Goal: Task Accomplishment & Management: Complete application form

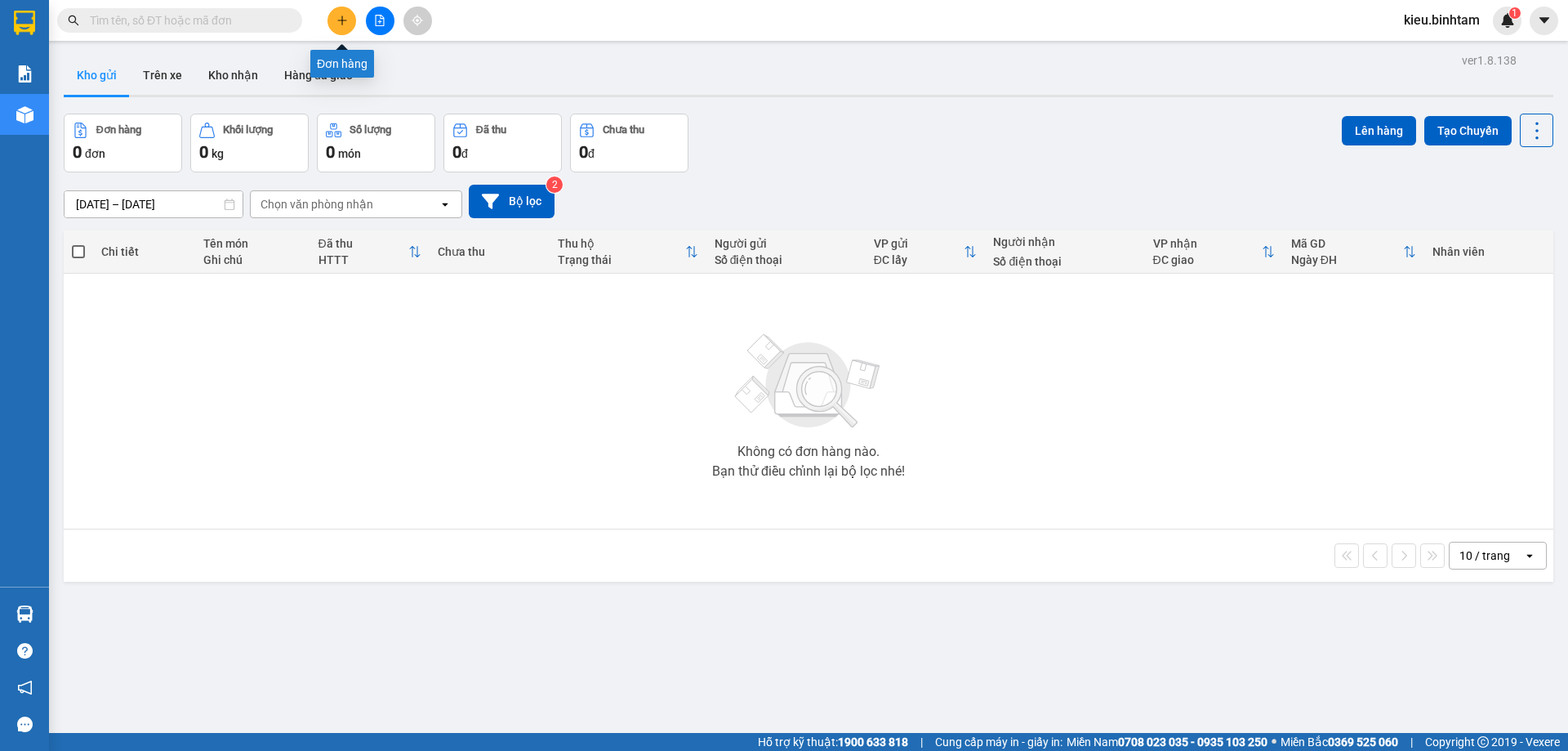
click at [350, 20] on button at bounding box center [342, 21] width 29 height 29
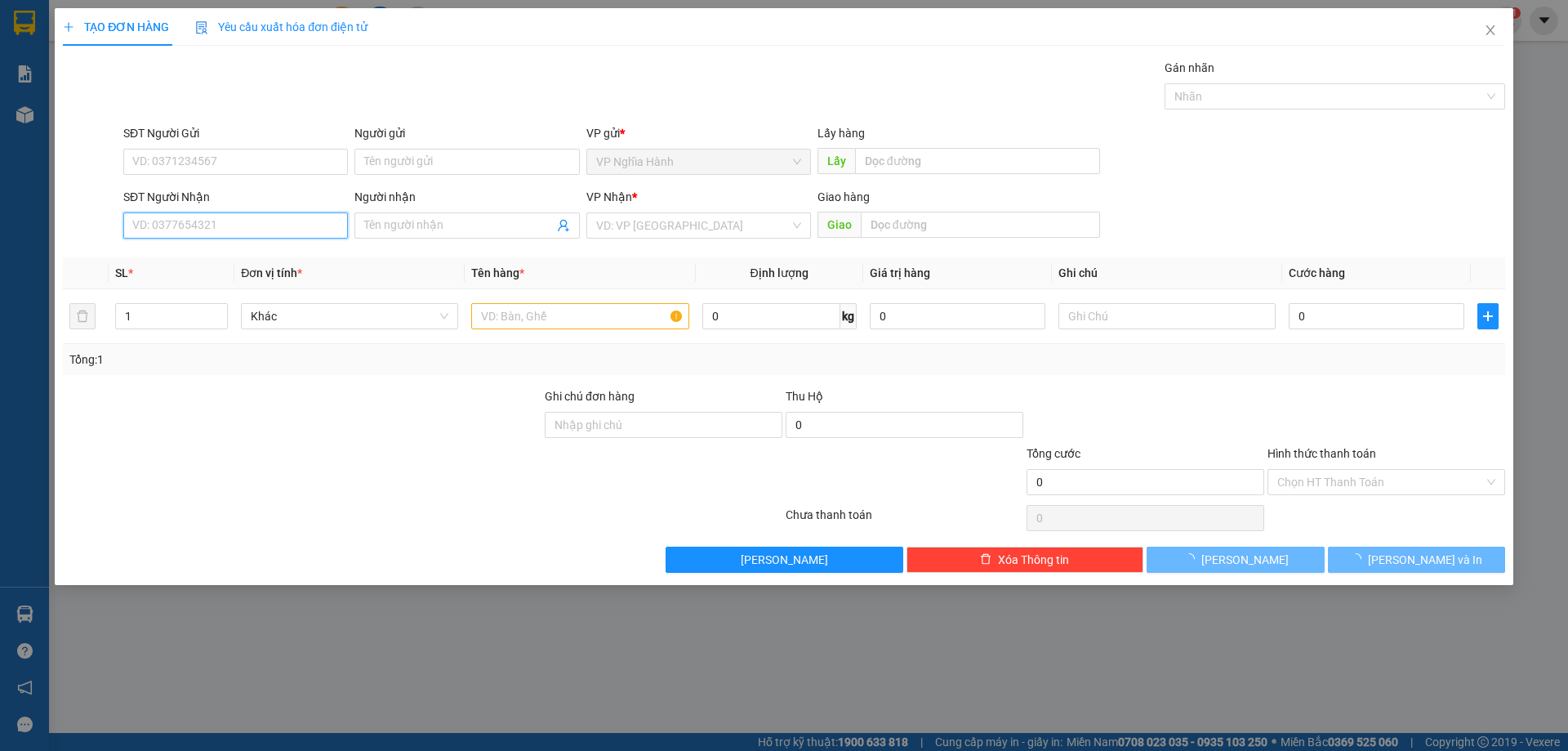
click at [168, 222] on input "SĐT Người Nhận" at bounding box center [235, 226] width 225 height 26
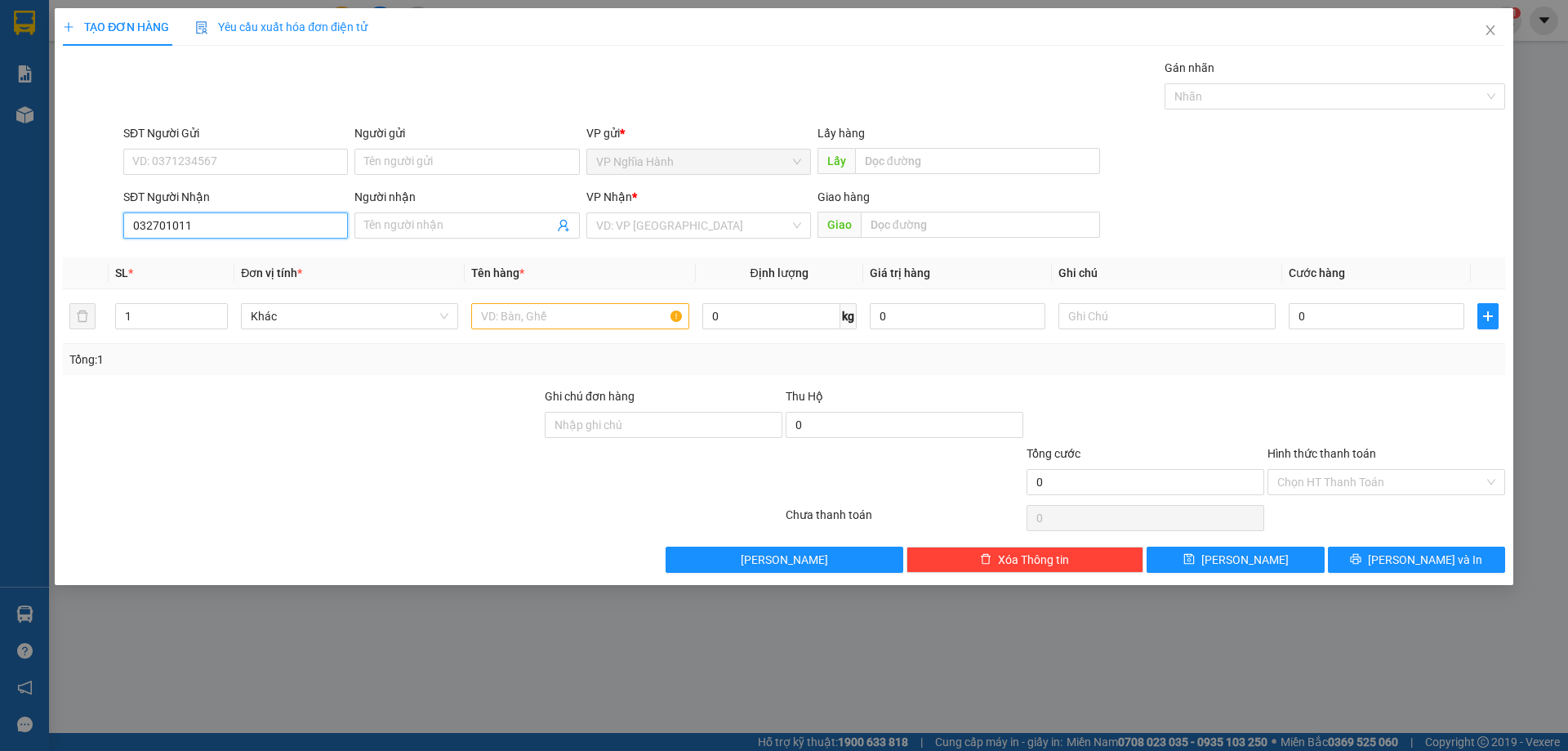
type input "0327010119"
click at [219, 257] on div "0327010119" at bounding box center [235, 258] width 205 height 18
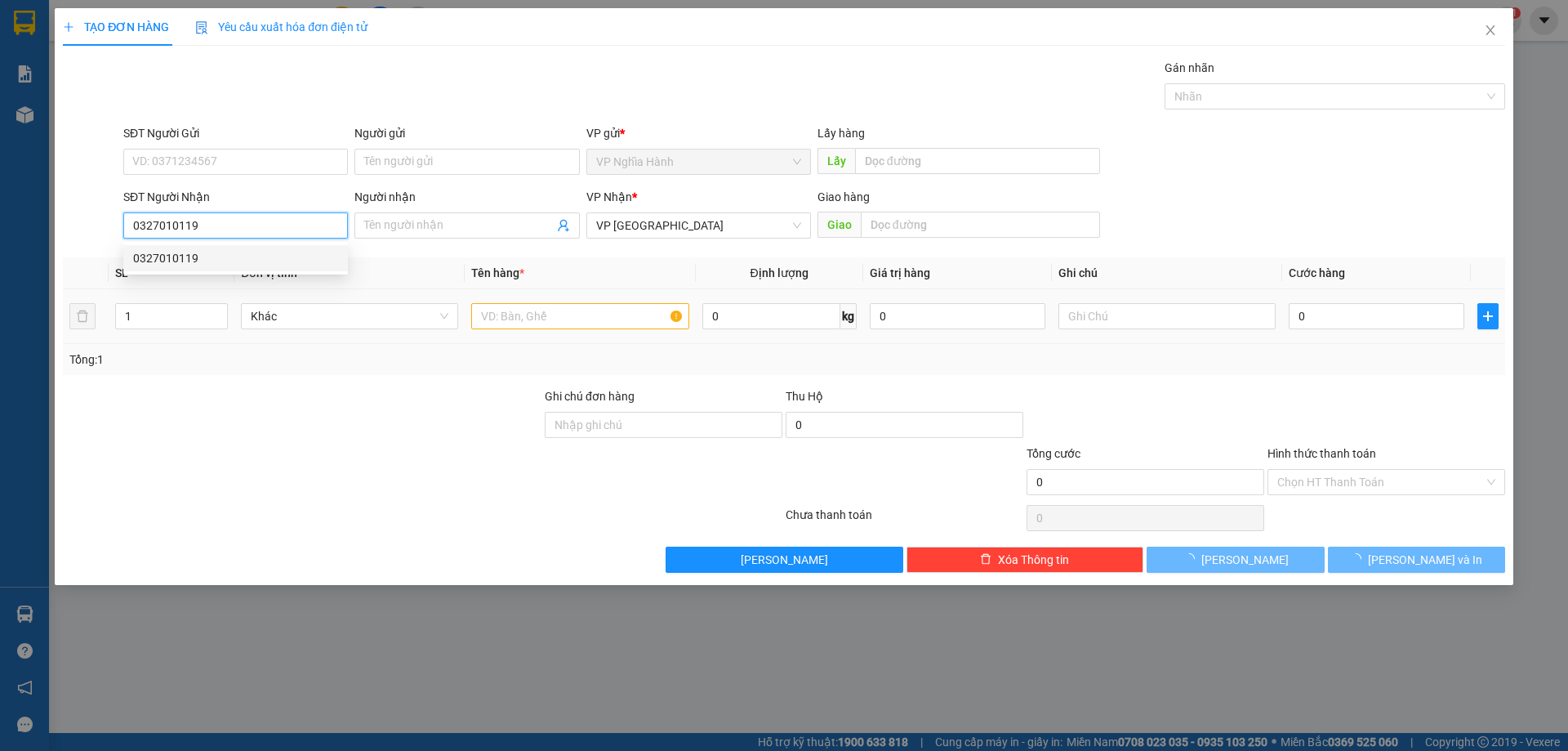
type input "100.000"
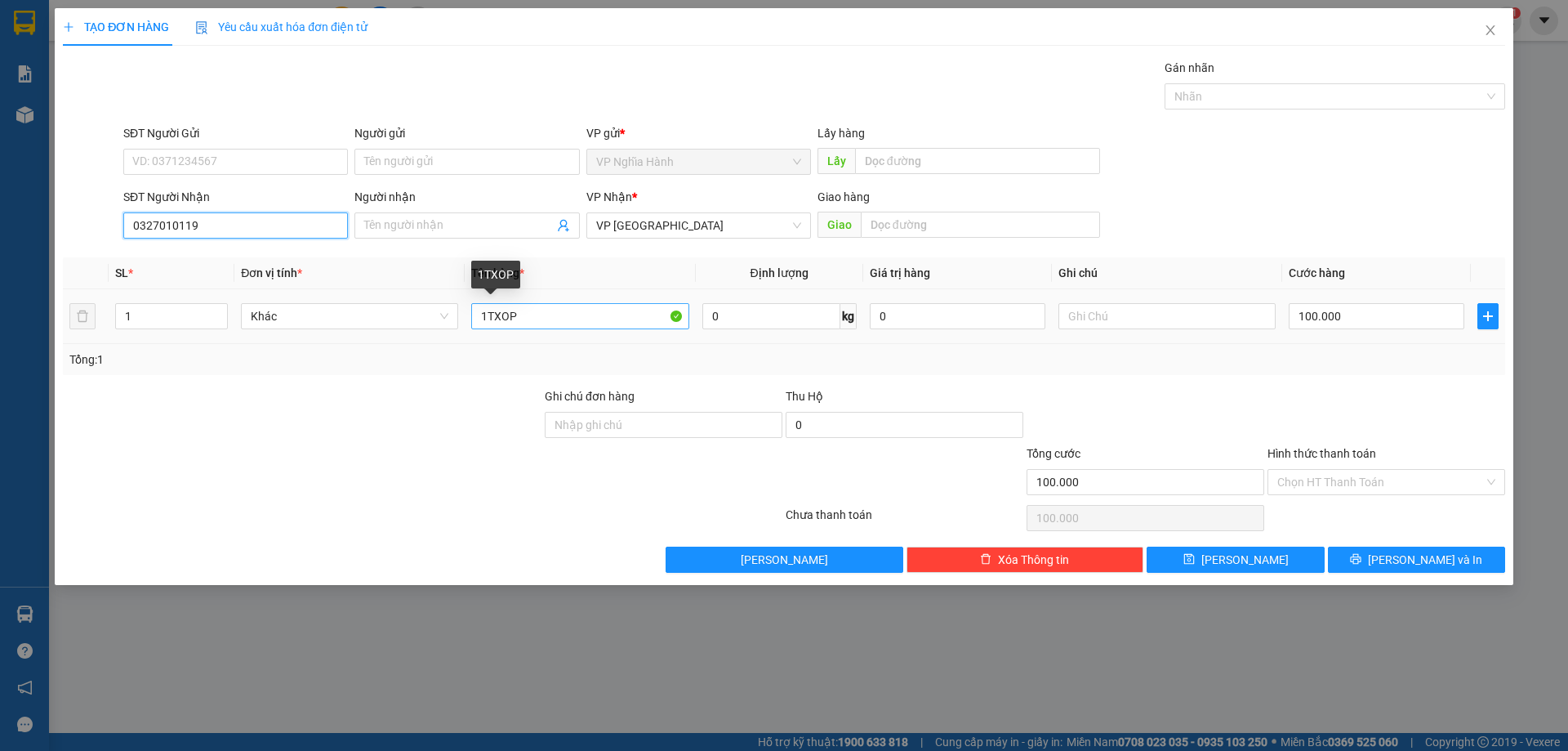
type input "0327010119"
drag, startPoint x: 583, startPoint y: 318, endPoint x: 447, endPoint y: 316, distance: 136.0
click at [449, 317] on tr "1 Khác 1TXOP 0 kg 0 100.000" at bounding box center [784, 316] width 1443 height 55
type input "1BAO THUOC NAM"
click at [1361, 302] on div "100.000" at bounding box center [1377, 316] width 176 height 33
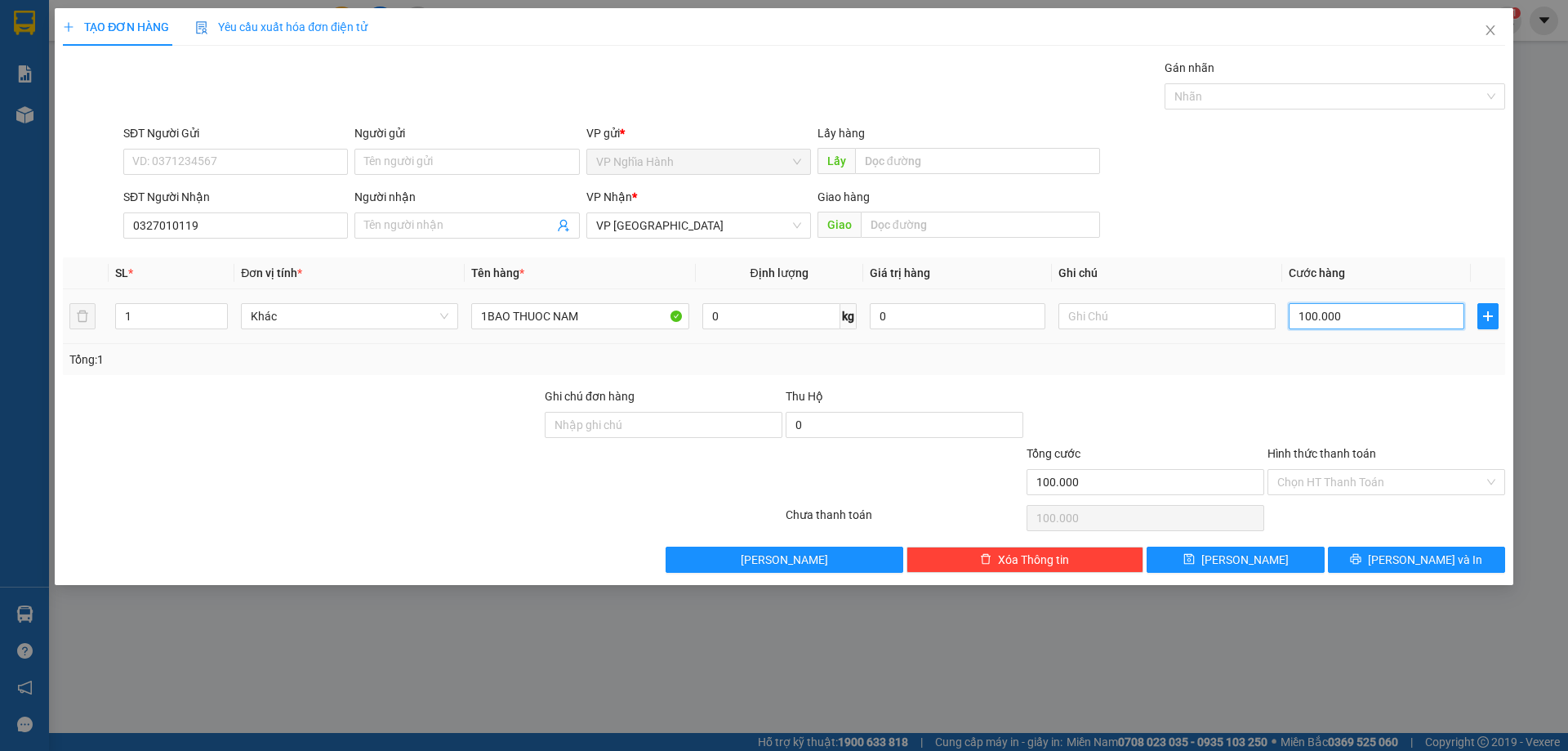
click at [1359, 307] on input "100.000" at bounding box center [1377, 316] width 176 height 26
type input "5"
type input "50"
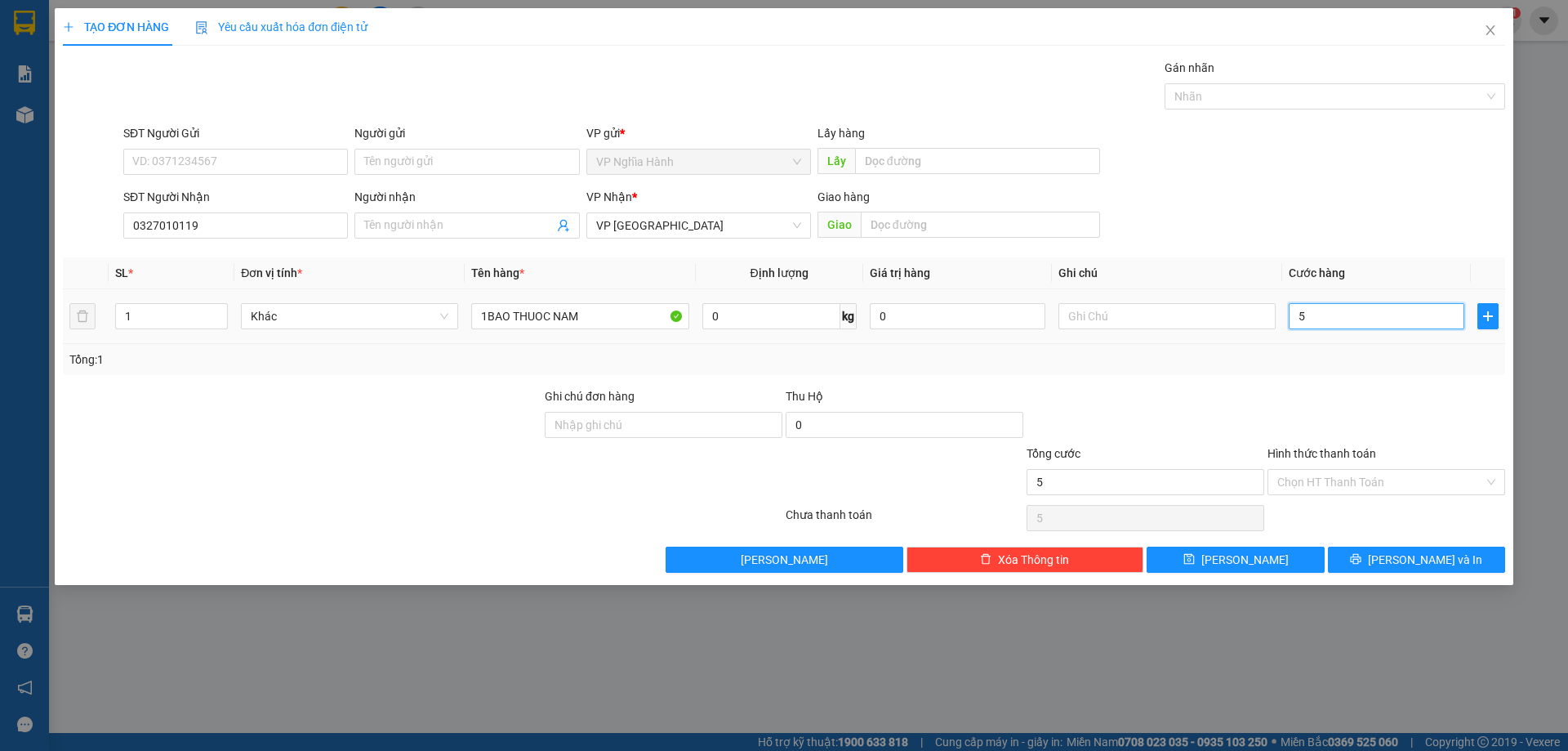
type input "50"
type input "50.000"
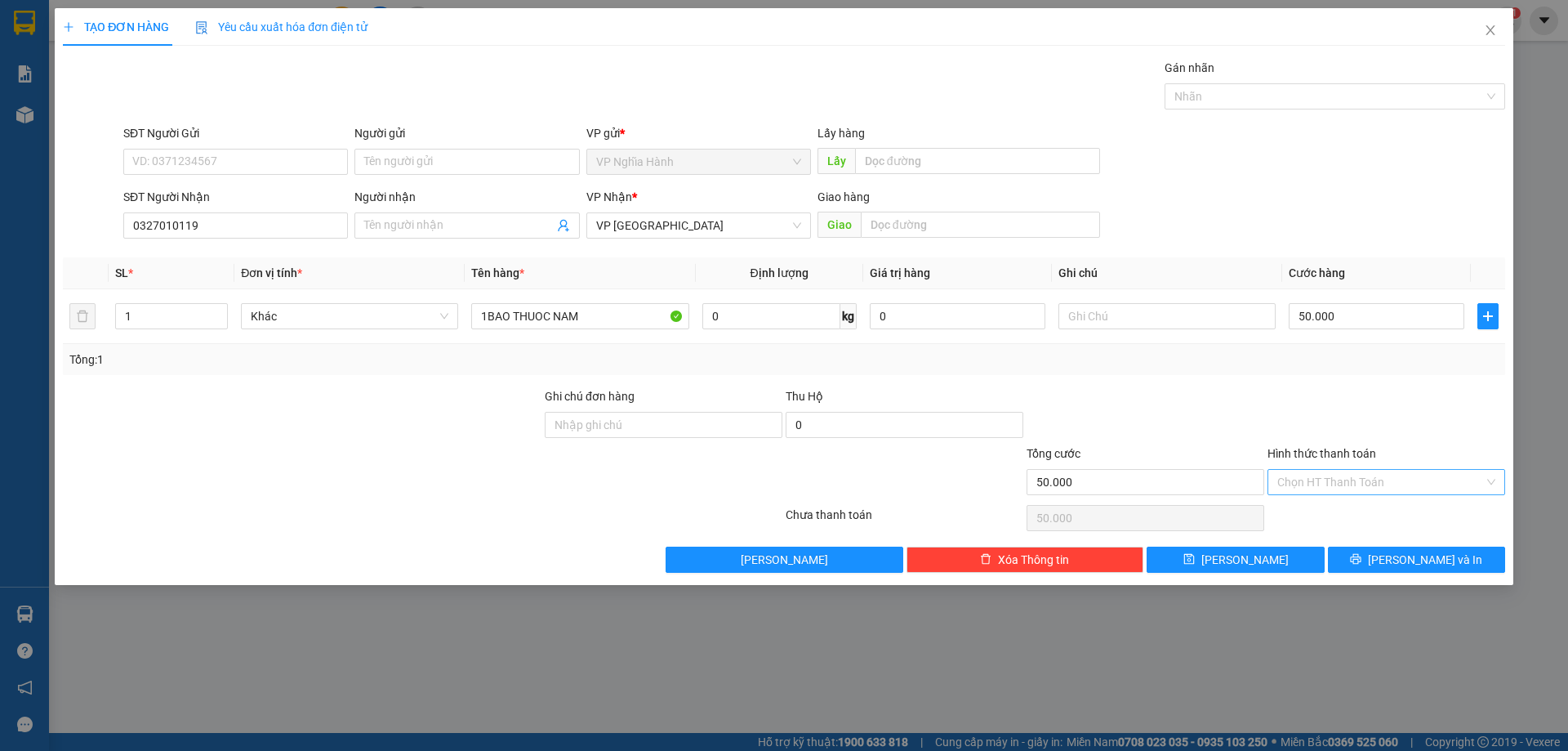
click at [1379, 481] on input "Hình thức thanh toán" at bounding box center [1380, 482] width 207 height 25
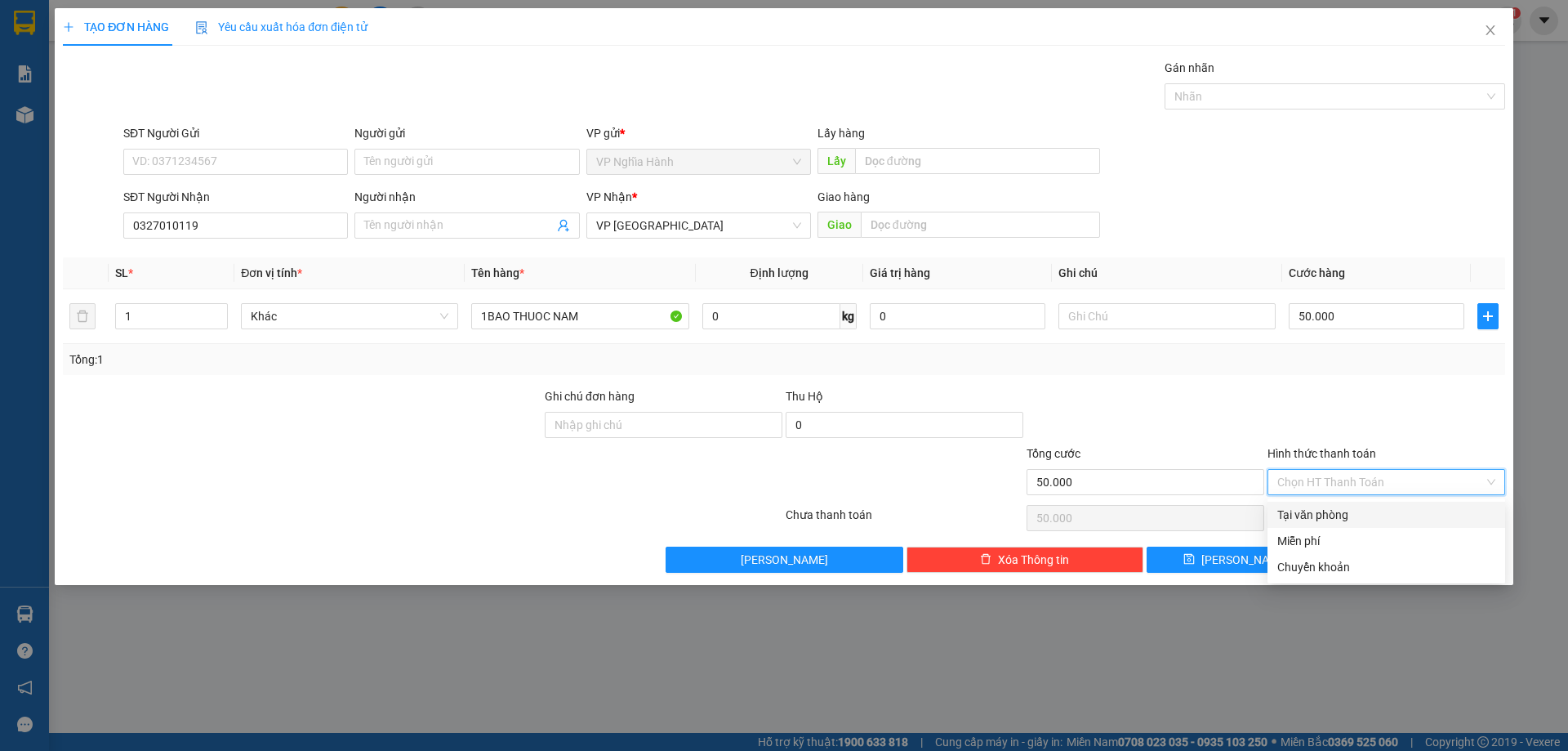
click at [1381, 517] on div "Tại văn phòng" at bounding box center [1386, 515] width 218 height 18
type input "0"
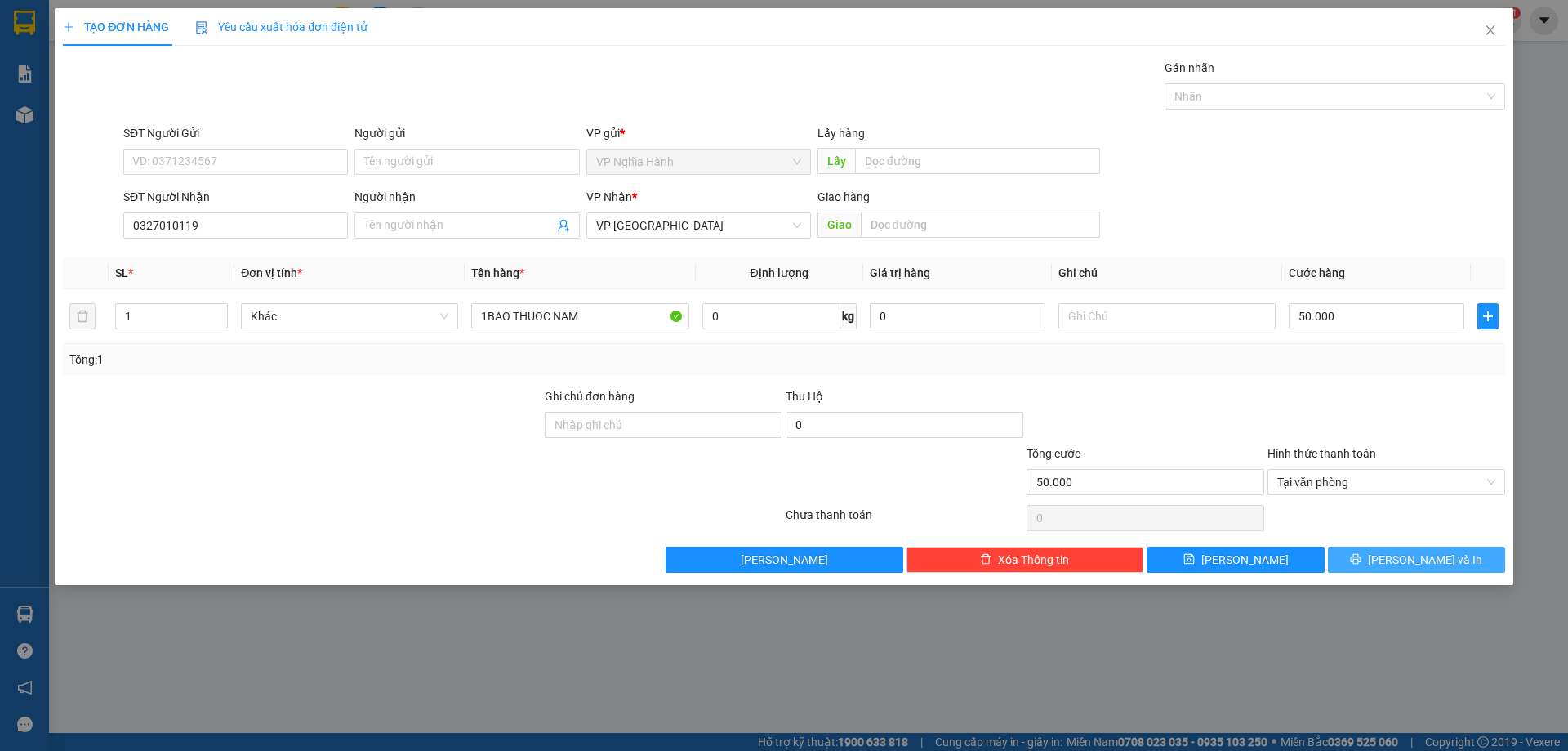
click at [1364, 562] on button "Lưu và In" at bounding box center [1416, 560] width 177 height 26
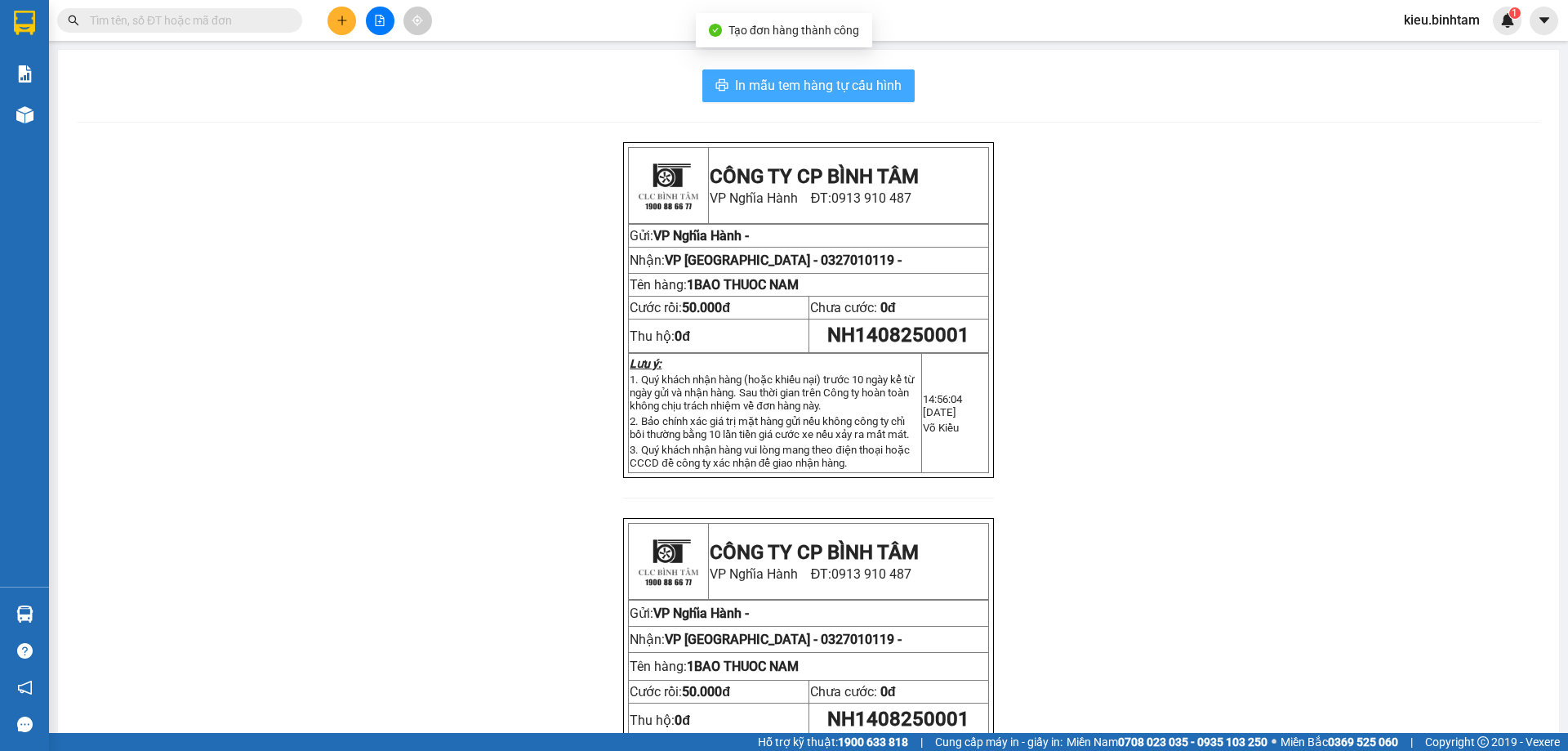
click at [839, 87] on span "In mẫu tem hàng tự cấu hình" at bounding box center [818, 85] width 167 height 20
click at [350, 23] on button at bounding box center [342, 21] width 29 height 29
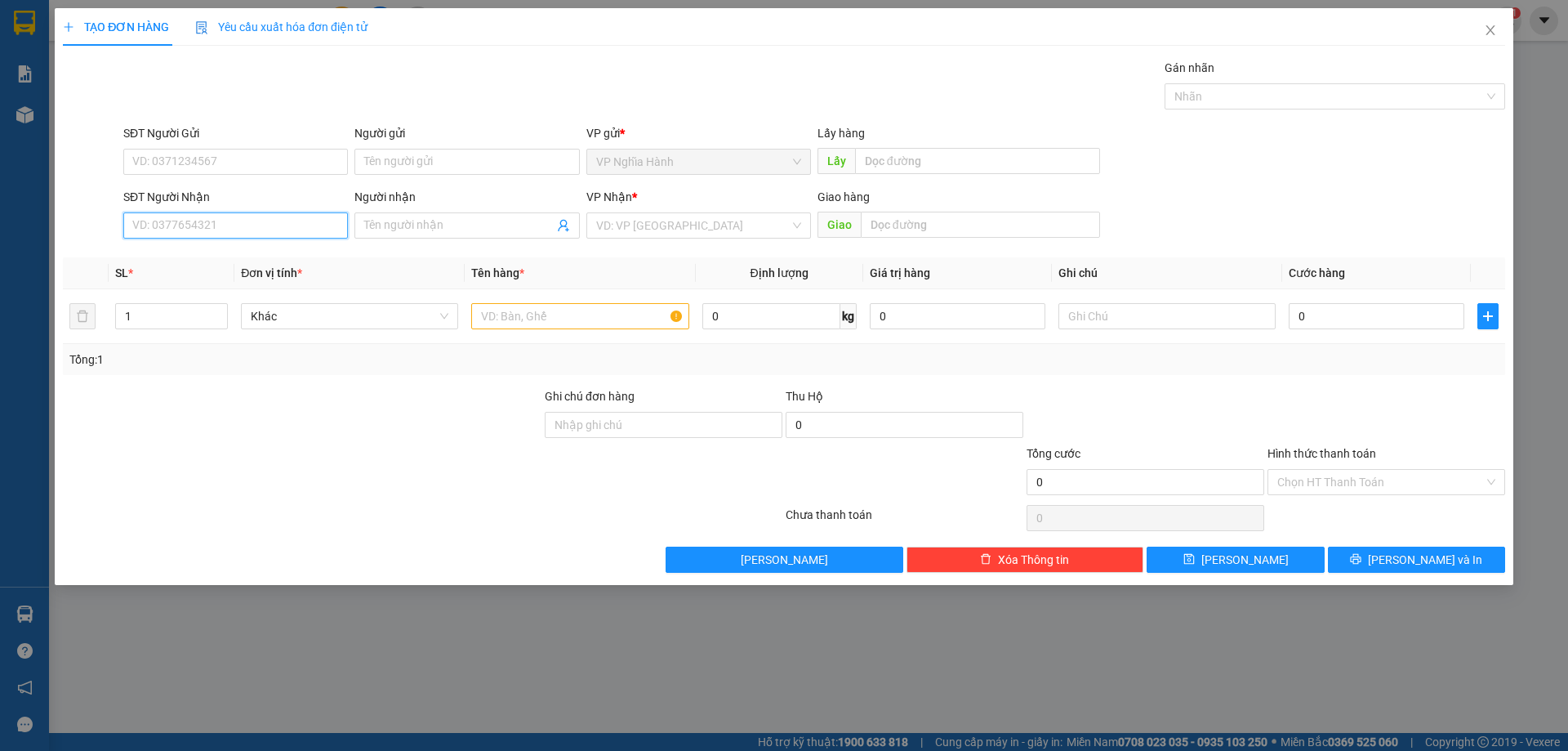
click at [208, 225] on input "SĐT Người Nhận" at bounding box center [235, 226] width 225 height 26
type input "0909349340"
click at [188, 245] on div "0909349340" at bounding box center [235, 258] width 225 height 26
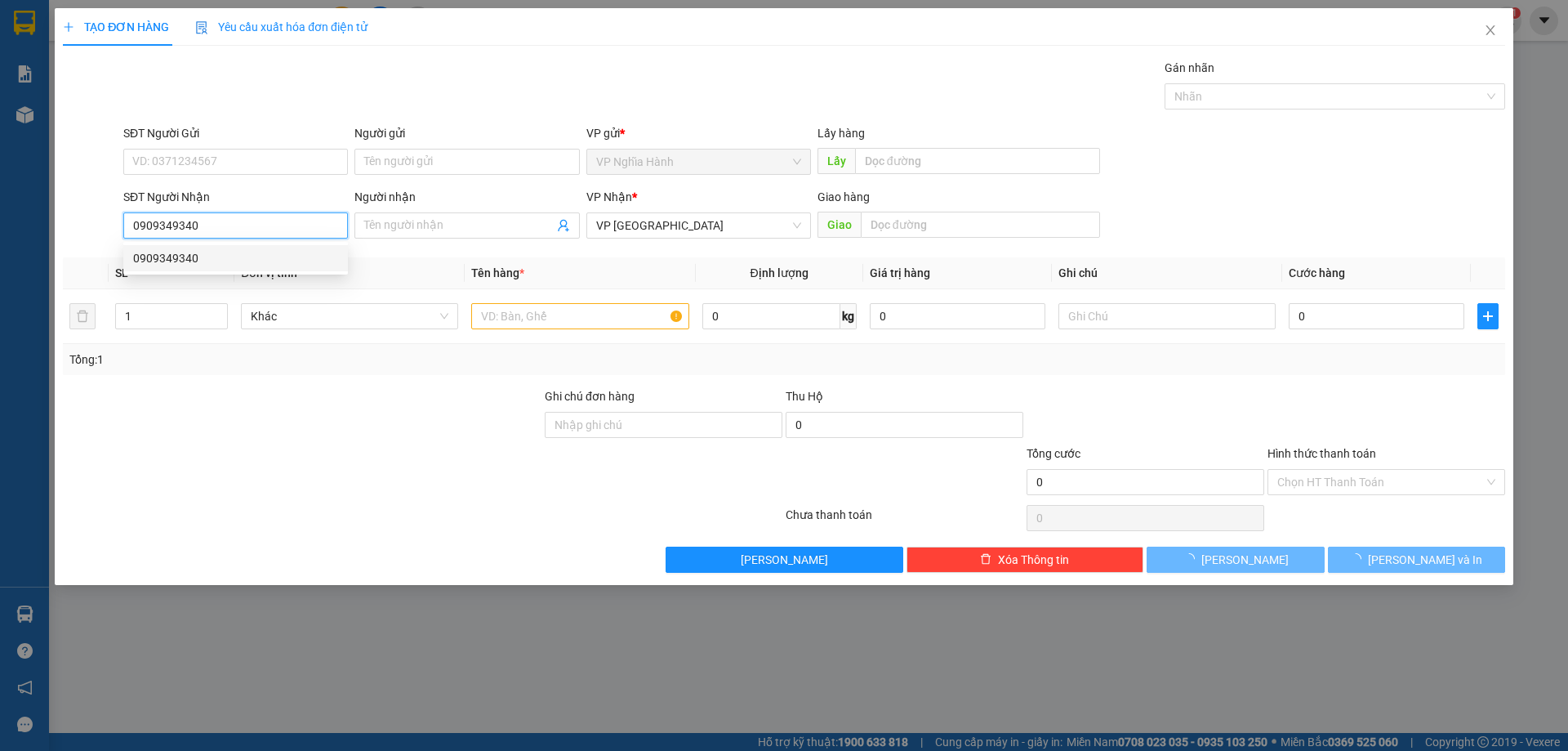
type input "150.000"
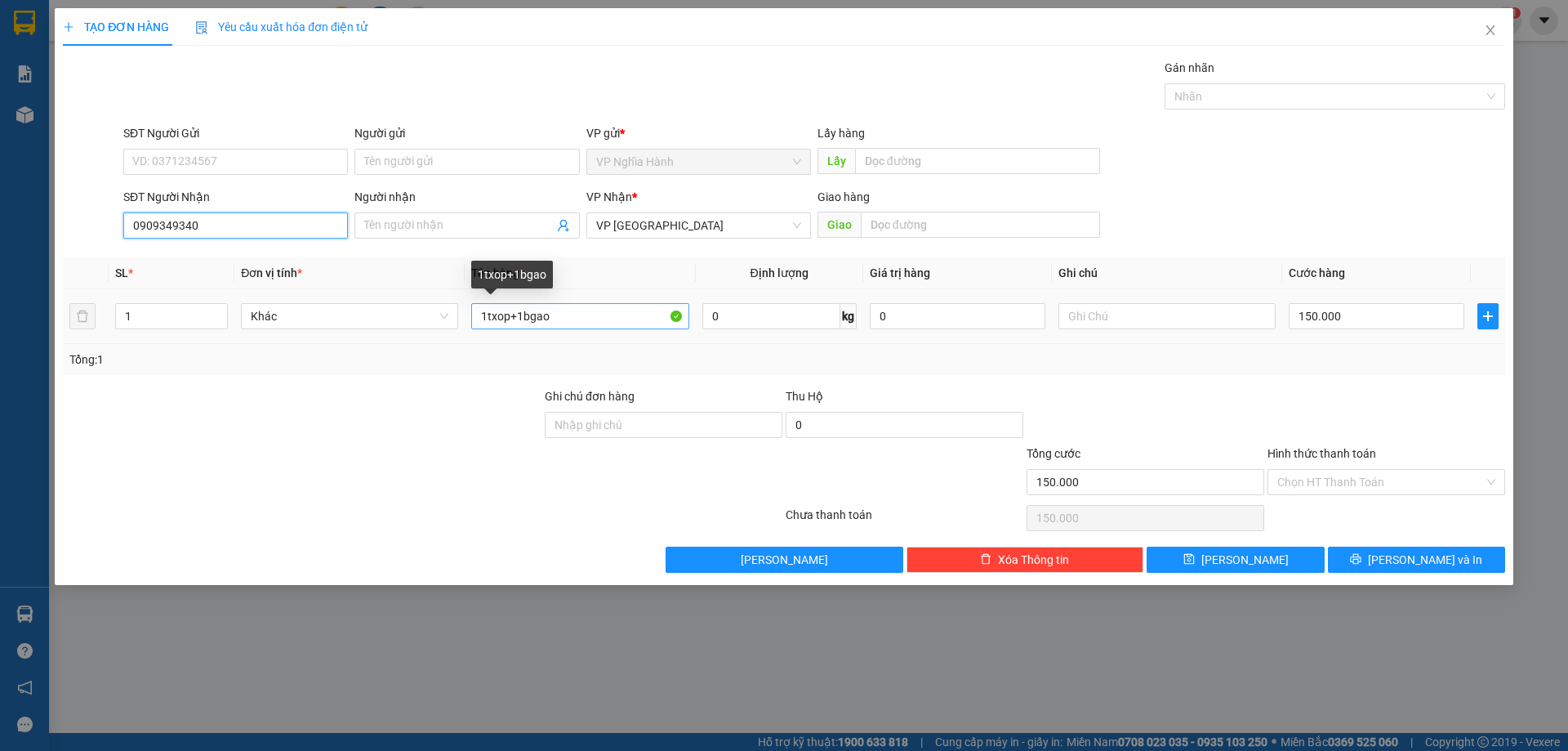
type input "0909349340"
drag, startPoint x: 552, startPoint y: 320, endPoint x: 485, endPoint y: 325, distance: 67.2
click at [485, 325] on input "1txop+1bgao" at bounding box center [580, 316] width 217 height 26
type input "2CANH RUOU"
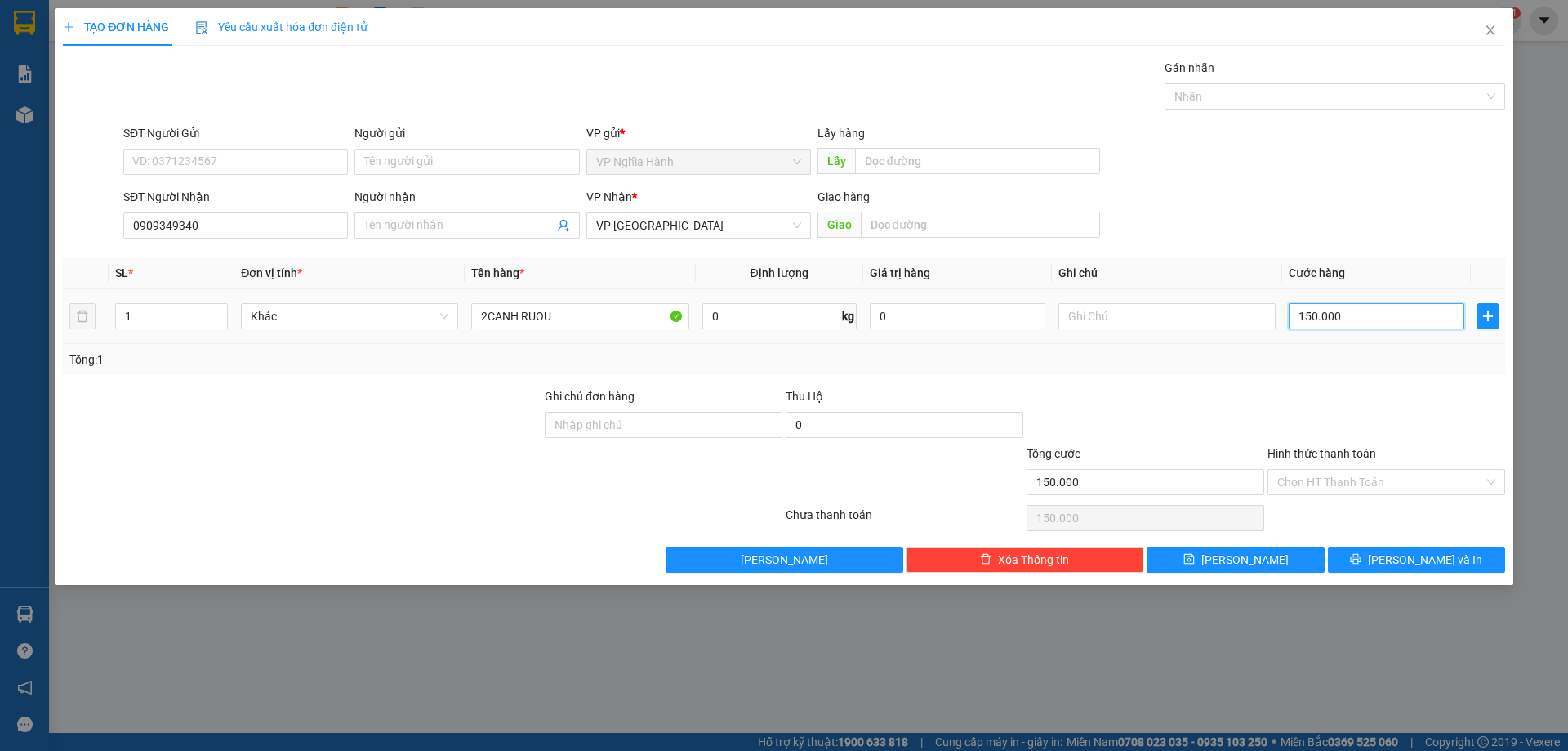
type input "1"
type input "14"
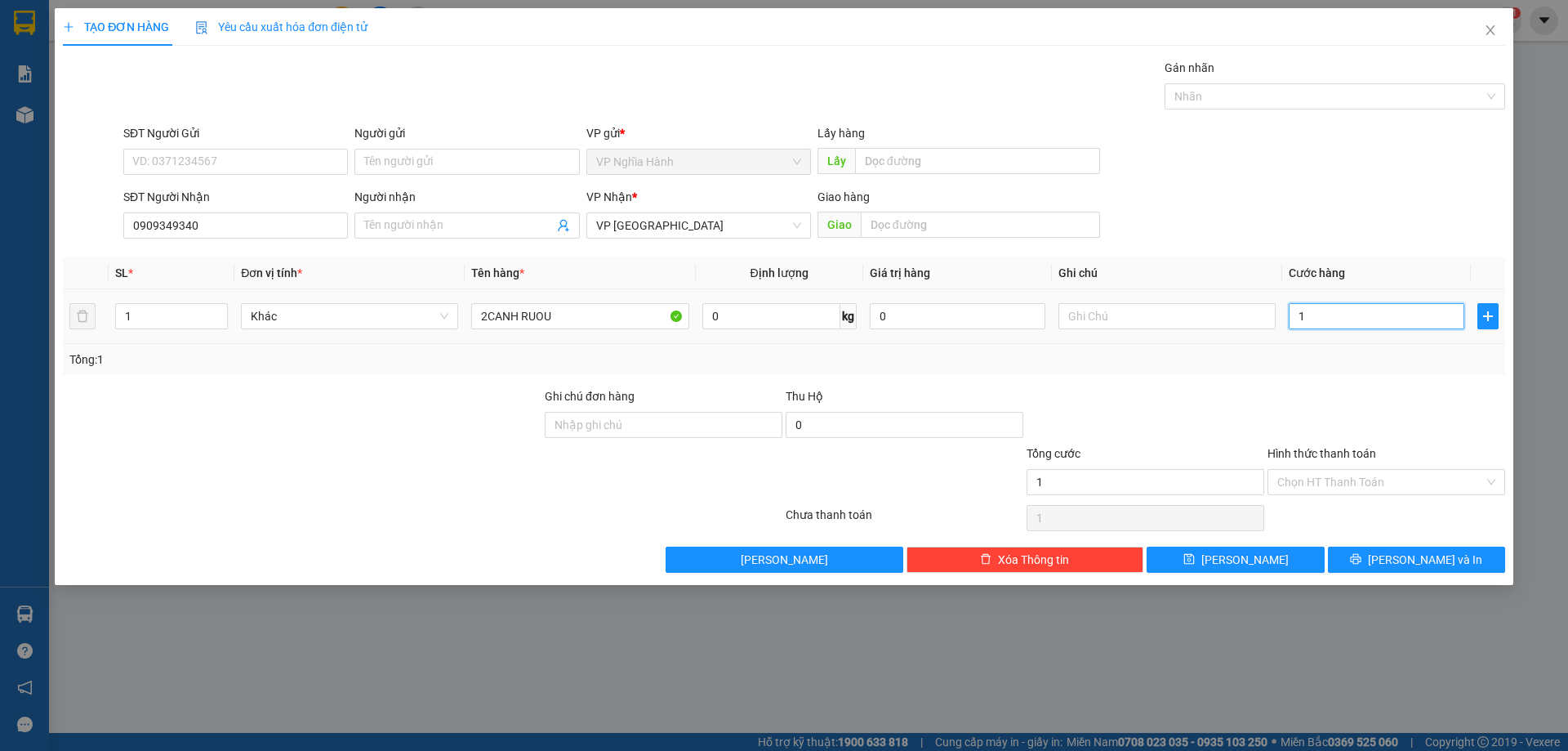
type input "14"
type input "140"
type input "140.000"
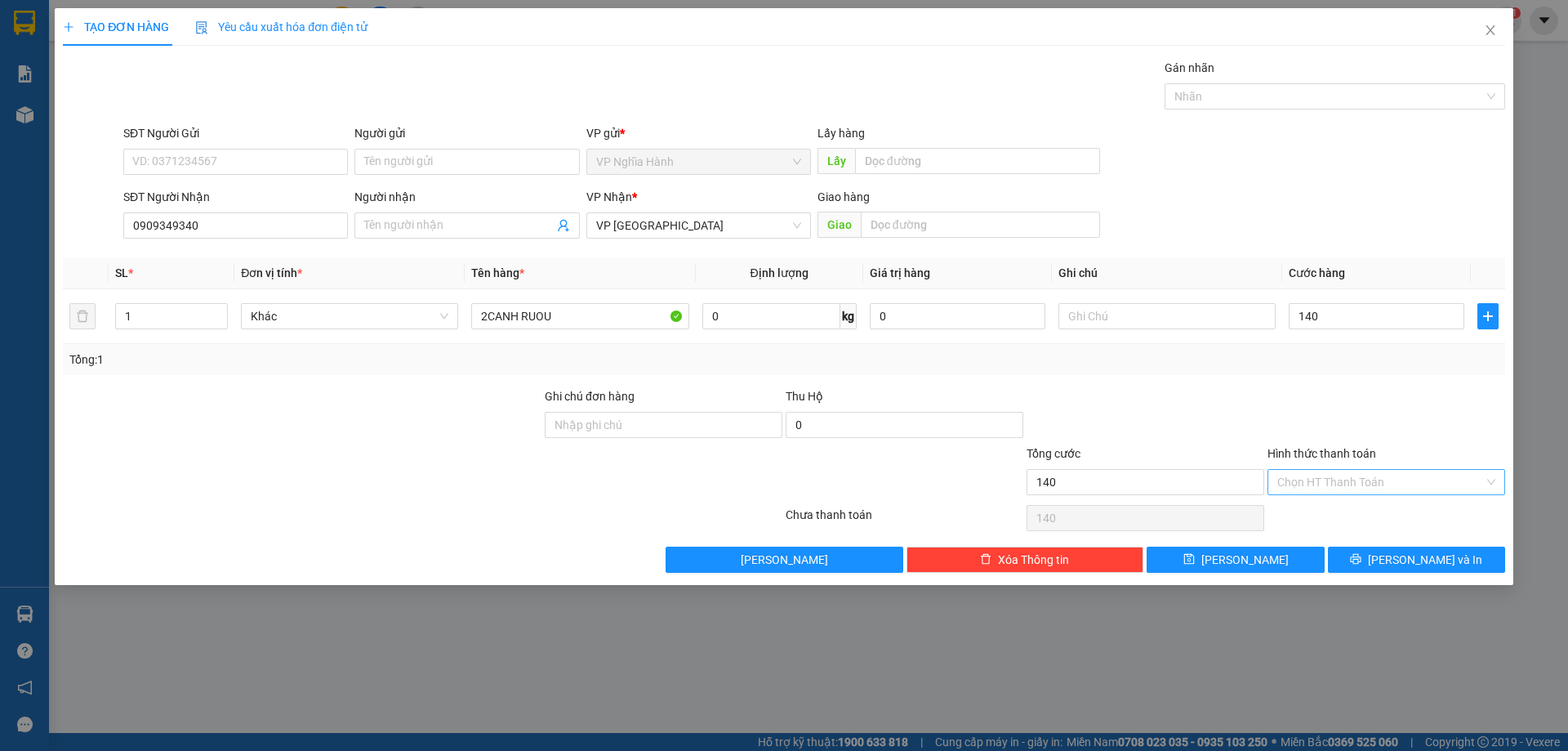
type input "140.000"
click at [1340, 488] on input "Hình thức thanh toán" at bounding box center [1380, 482] width 207 height 25
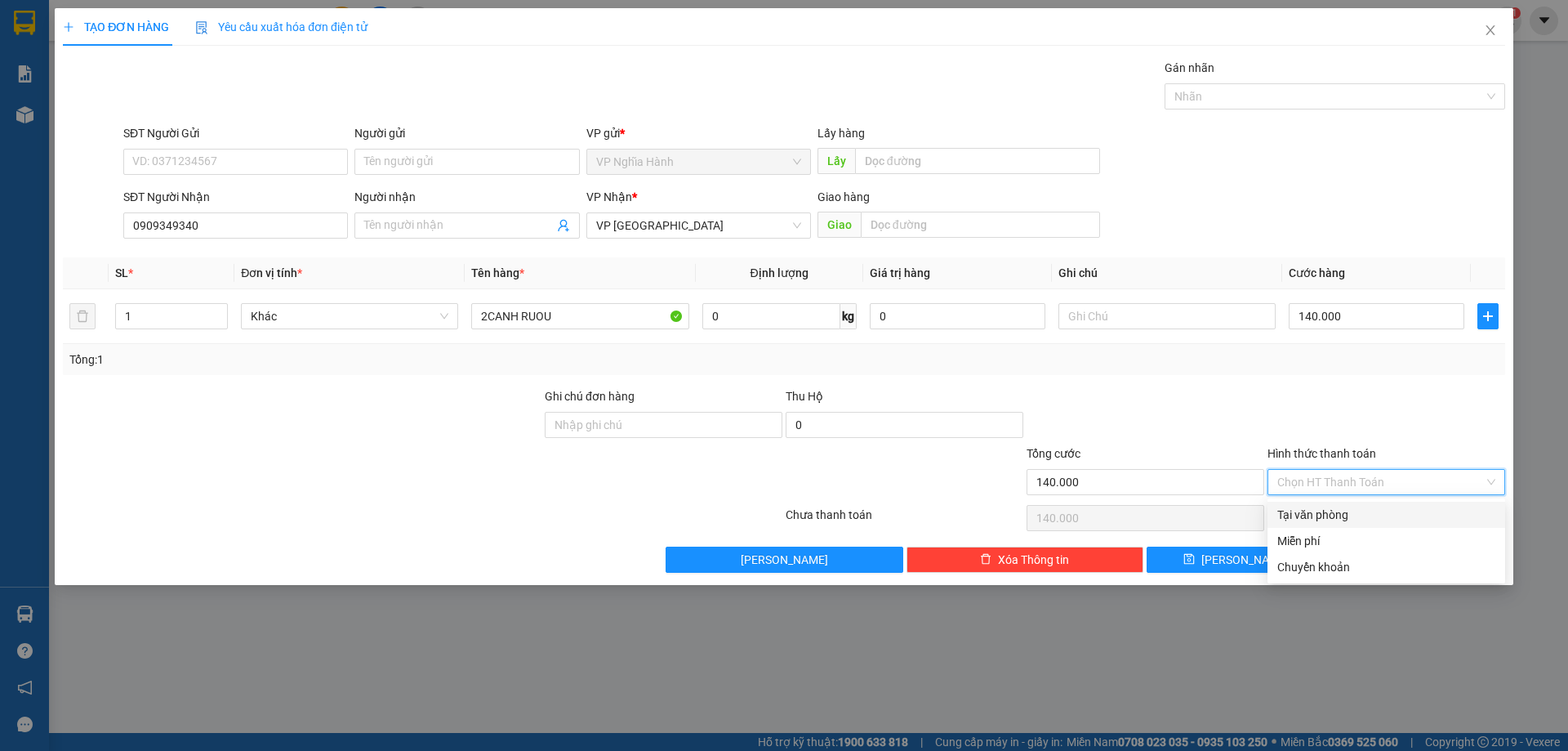
click at [1340, 511] on div "Tại văn phòng" at bounding box center [1386, 515] width 218 height 18
type input "0"
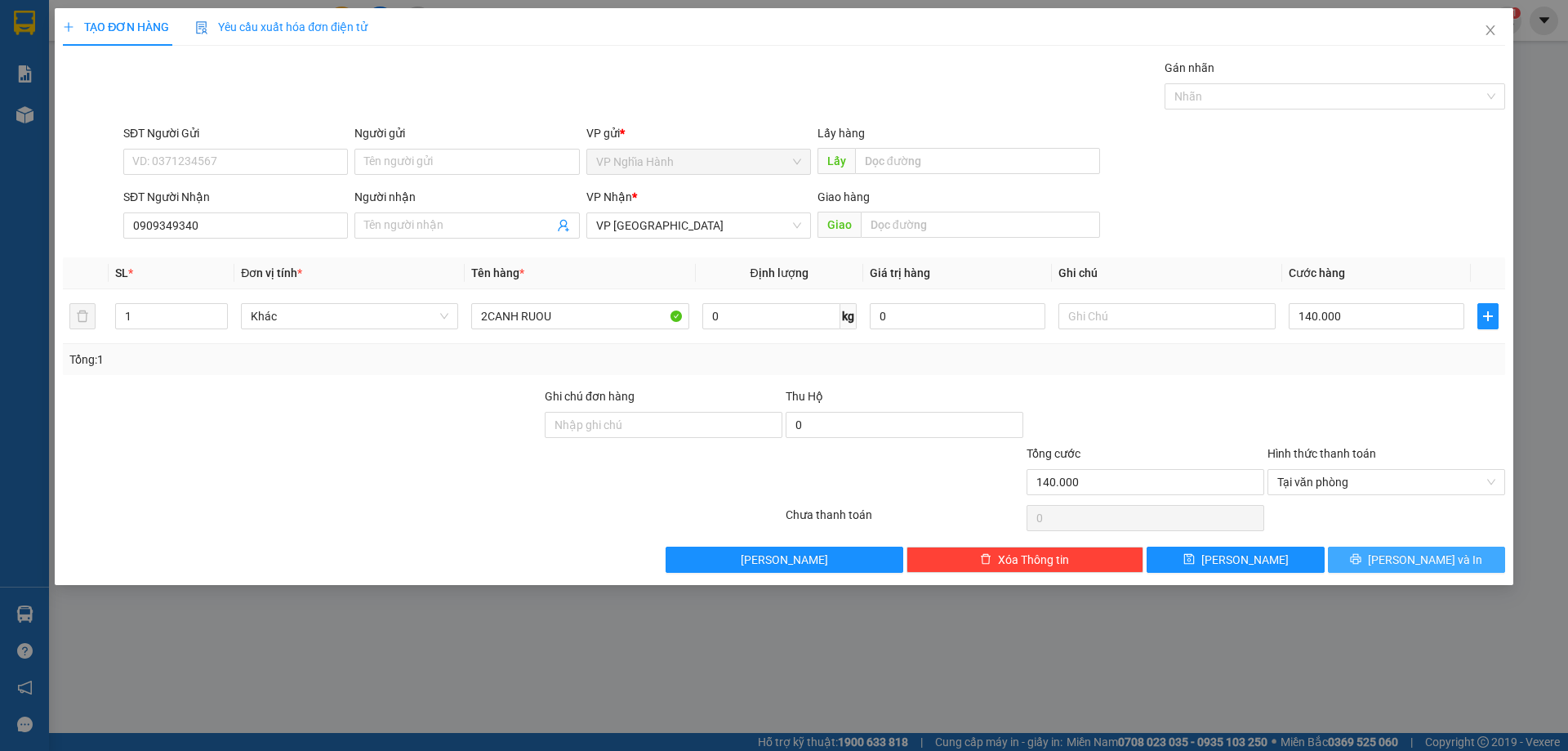
click at [1368, 557] on button "Lưu và In" at bounding box center [1416, 560] width 177 height 26
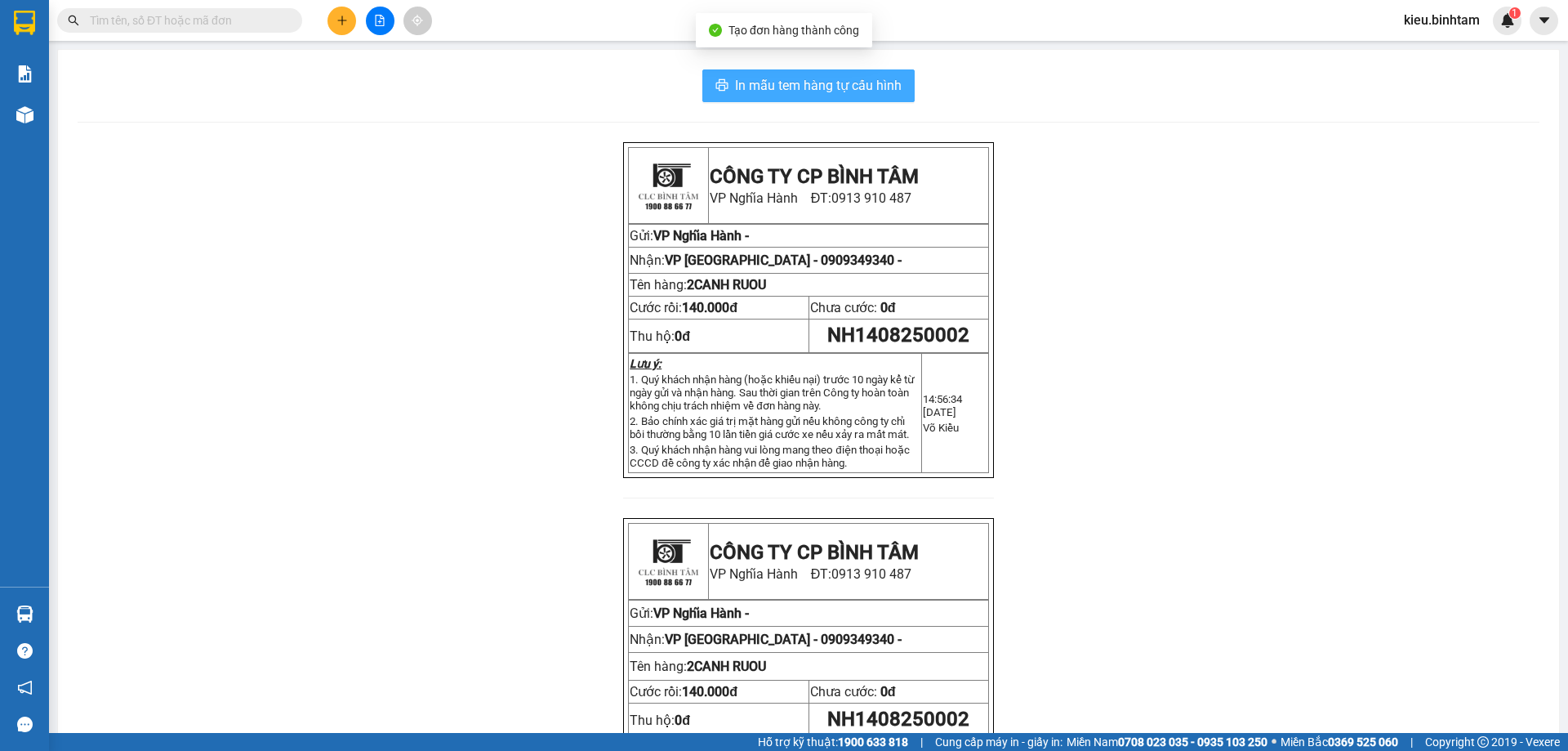
click at [876, 95] on span "In mẫu tem hàng tự cấu hình" at bounding box center [818, 85] width 167 height 20
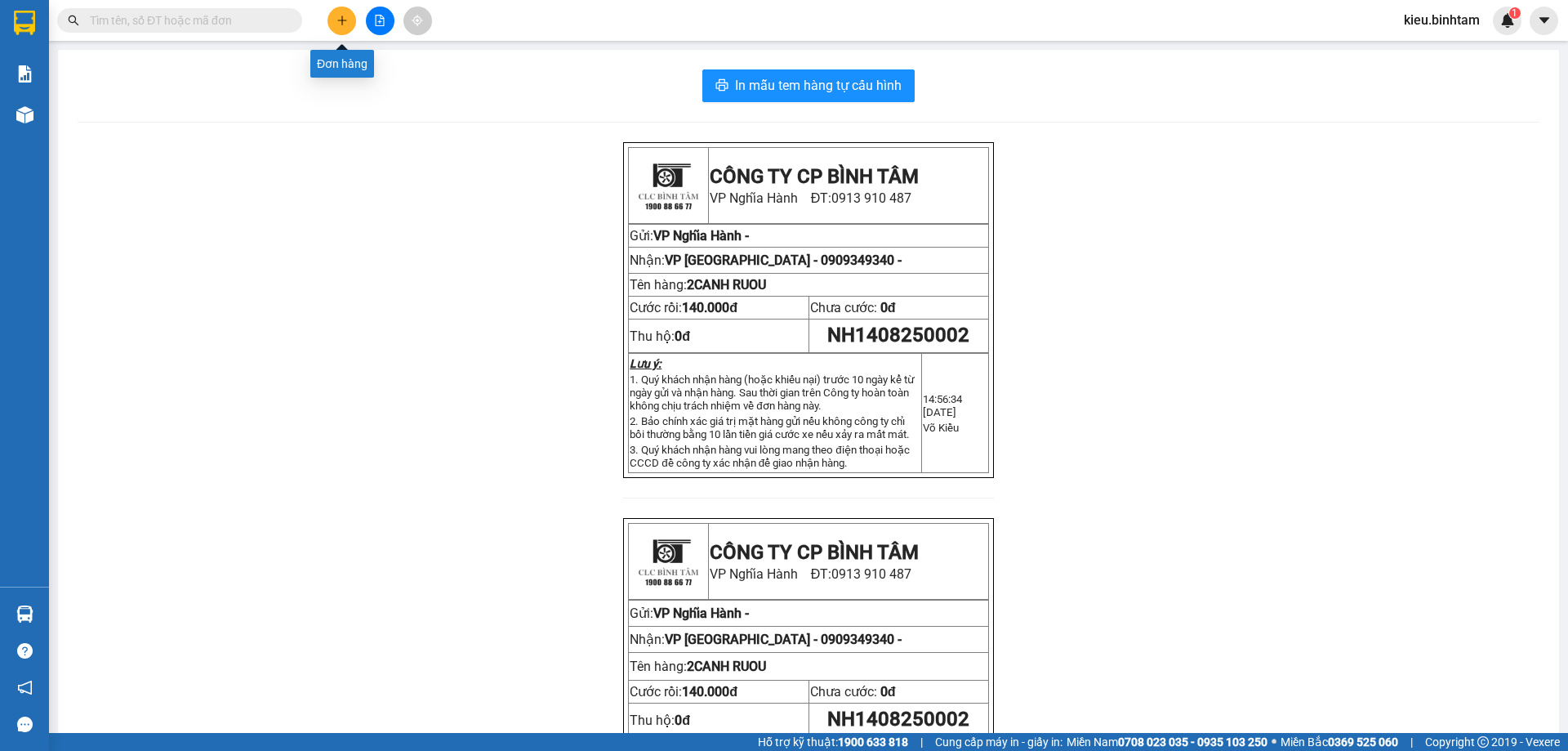
click at [337, 16] on icon "plus" at bounding box center [342, 20] width 11 height 11
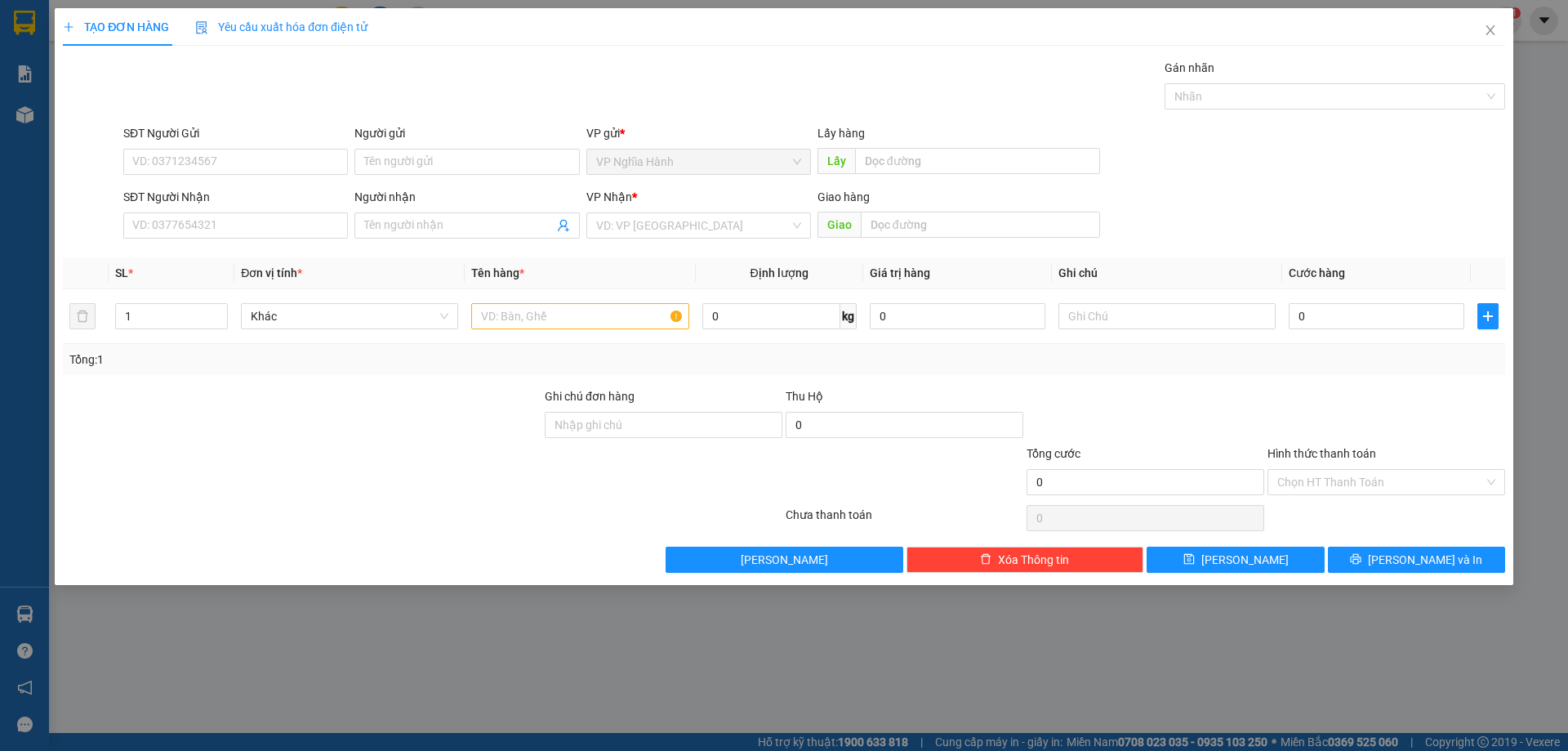
click at [215, 212] on div "SĐT Người Nhận" at bounding box center [235, 200] width 225 height 25
click at [203, 219] on input "SĐT Người Nhận" at bounding box center [235, 226] width 225 height 26
type input "0898058539"
click at [674, 223] on input "search" at bounding box center [694, 225] width 194 height 25
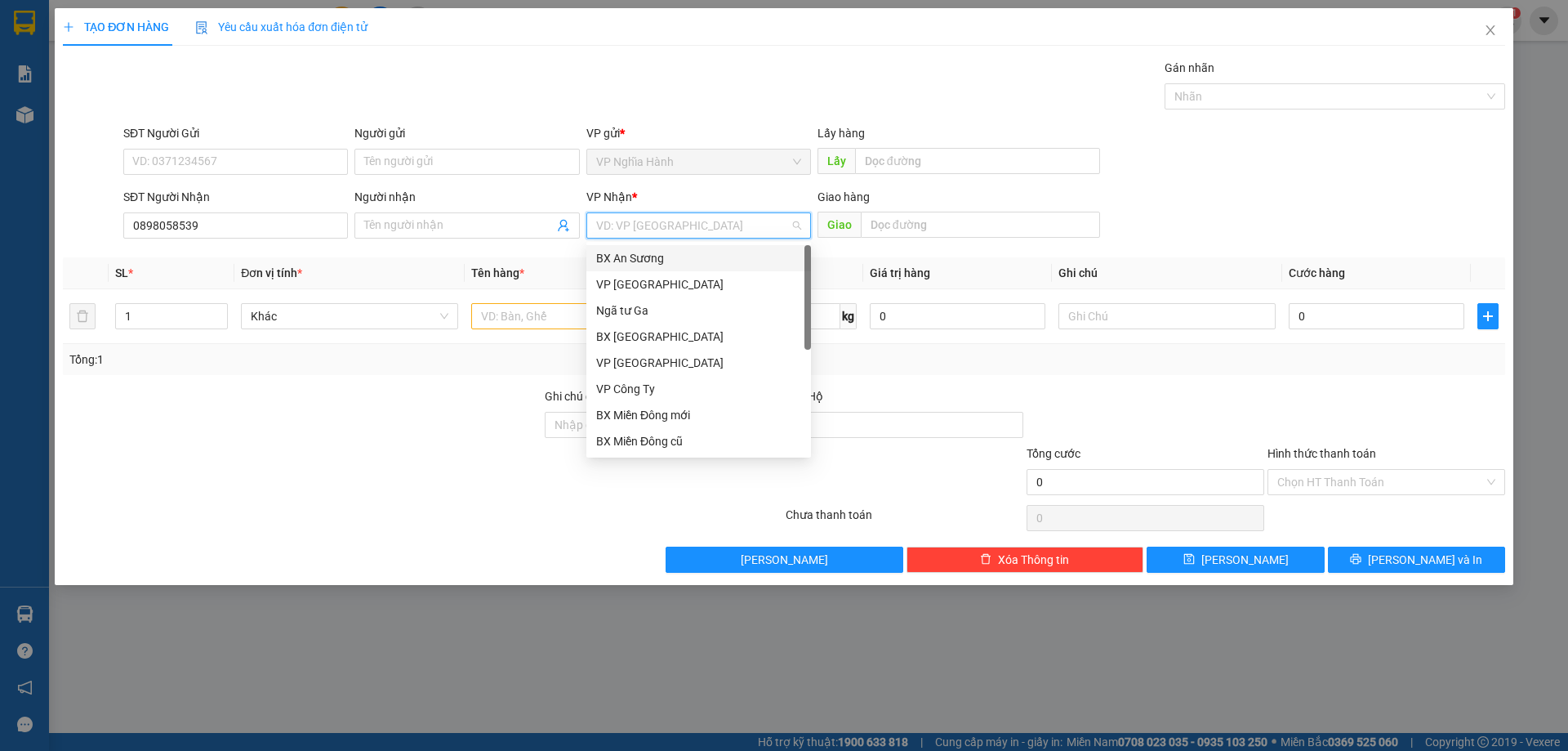
drag, startPoint x: 667, startPoint y: 260, endPoint x: 701, endPoint y: 257, distance: 34.1
click at [669, 258] on div "BX An Sương" at bounding box center [699, 258] width 205 height 18
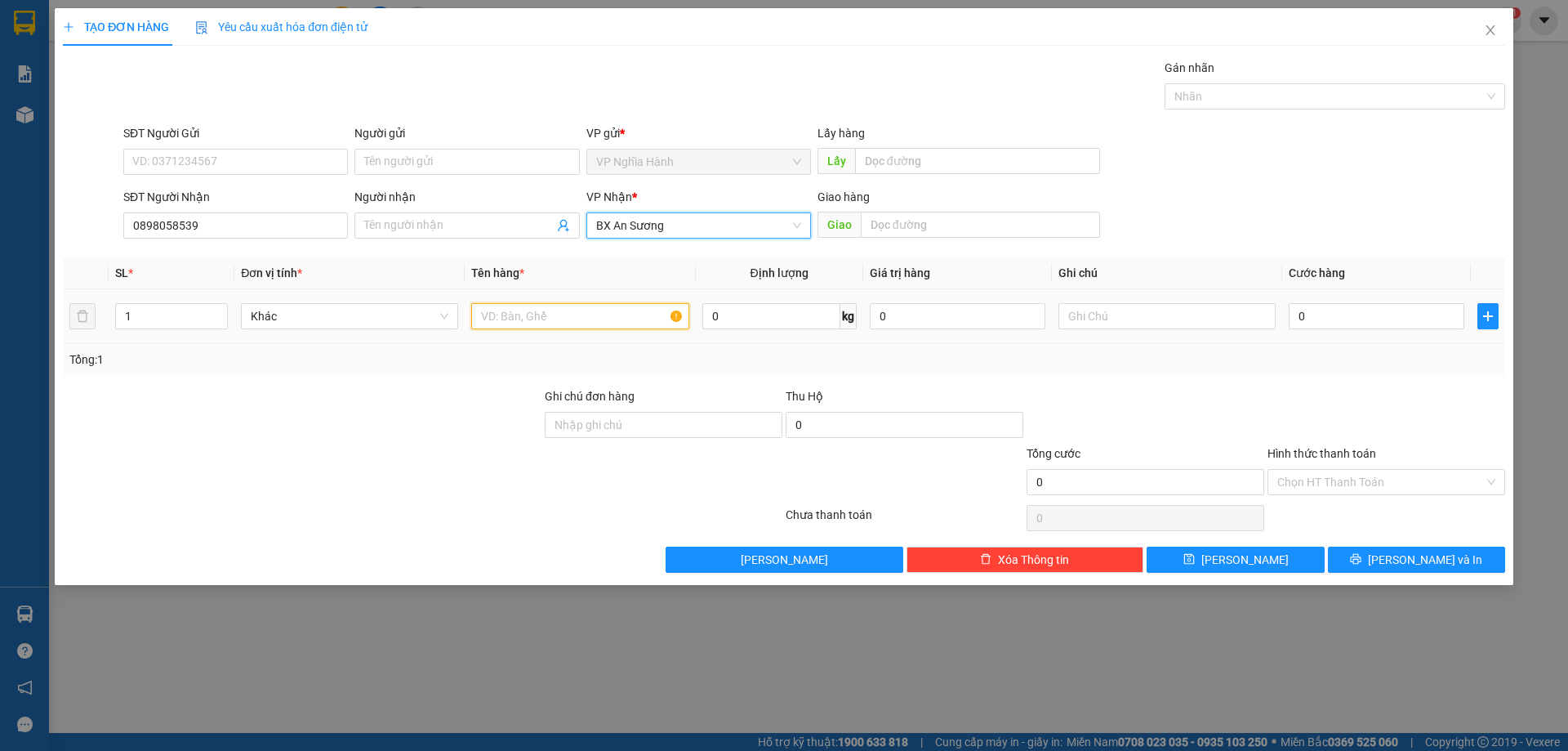
click at [601, 313] on input "text" at bounding box center [580, 316] width 217 height 26
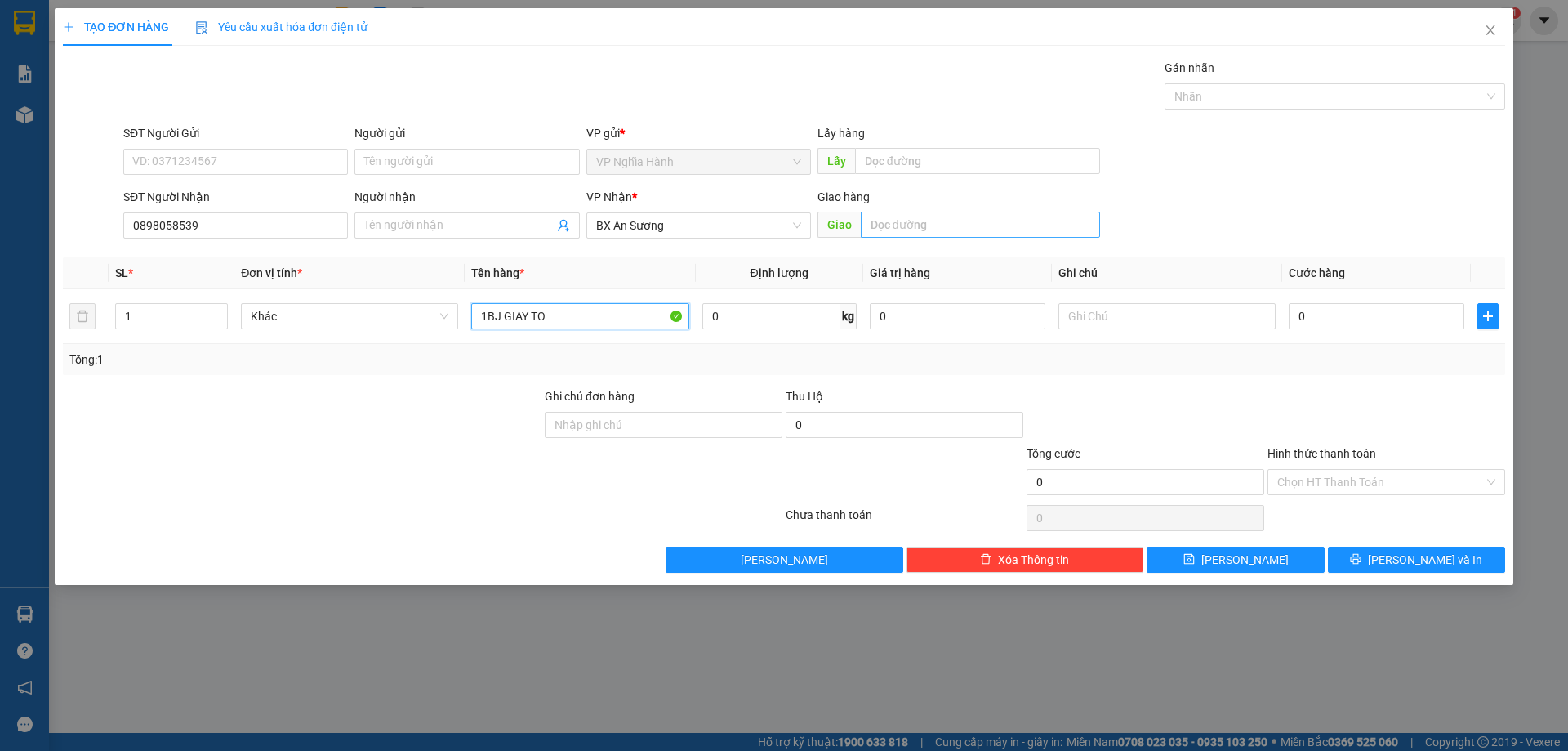
type input "1BJ GIAY TO"
click at [891, 213] on input "text" at bounding box center [980, 225] width 239 height 26
type input "AN SUONG"
click at [1340, 319] on input "0" at bounding box center [1377, 316] width 176 height 26
type input "5"
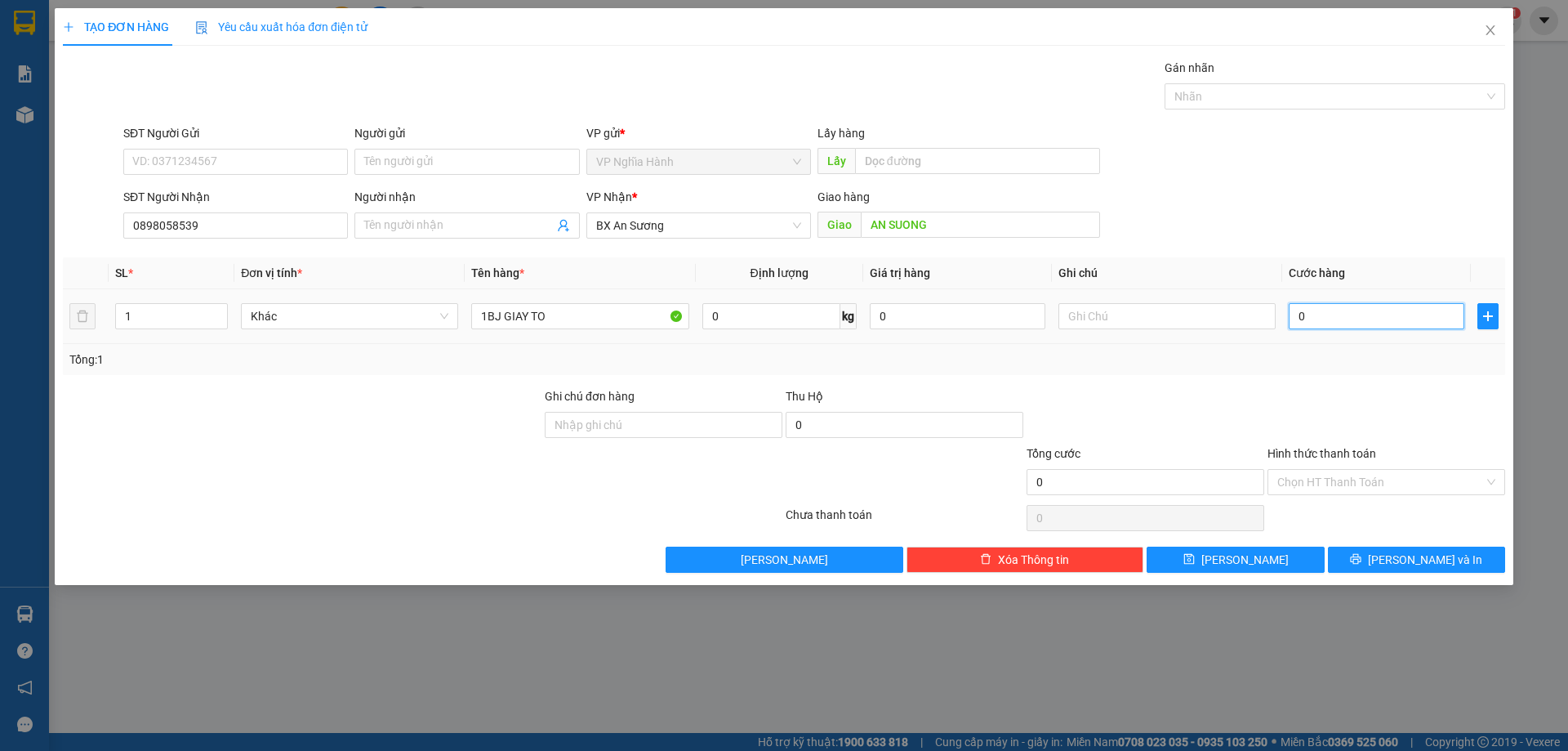
type input "5"
type input "50"
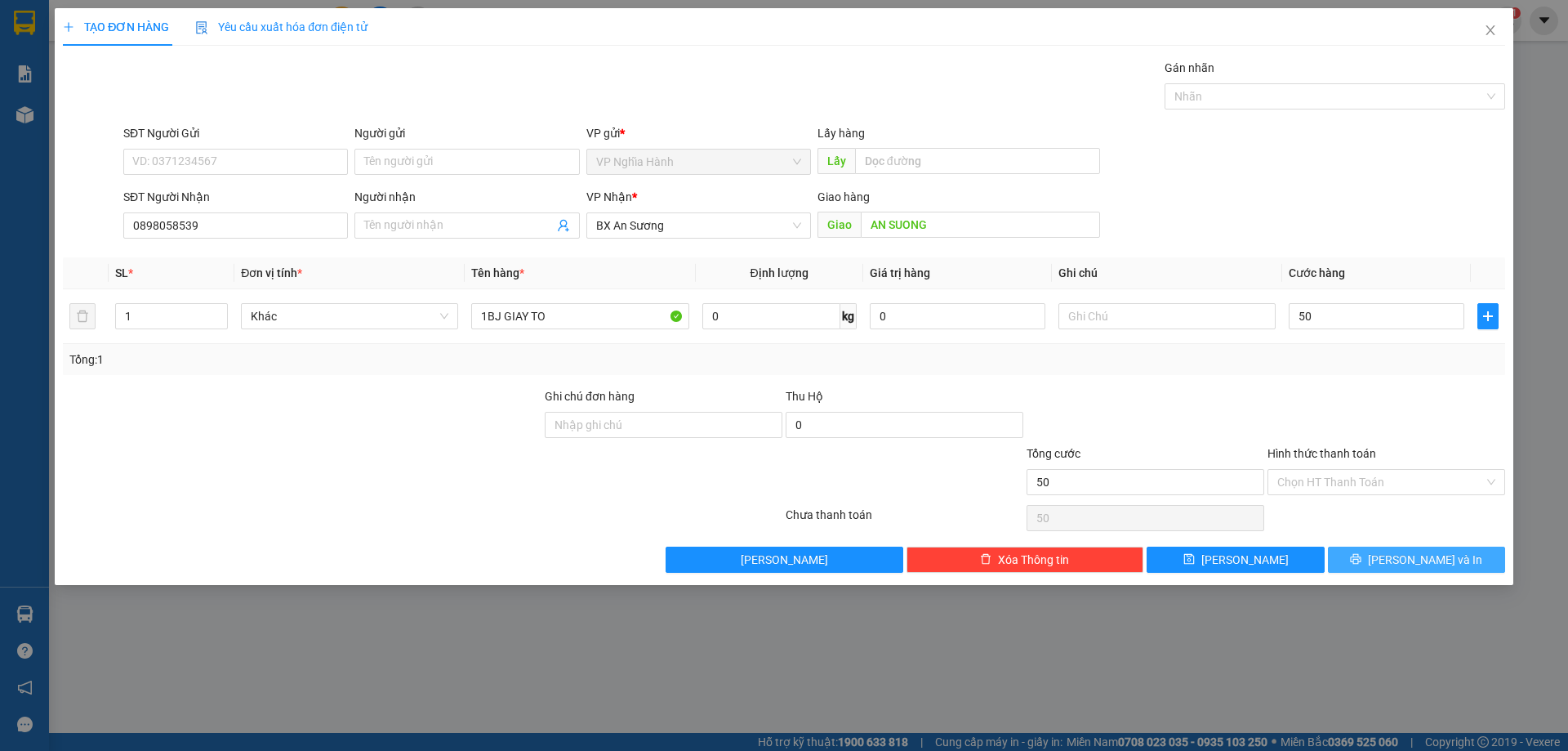
type input "50.000"
click at [1359, 558] on button "Lưu và In" at bounding box center [1416, 560] width 177 height 26
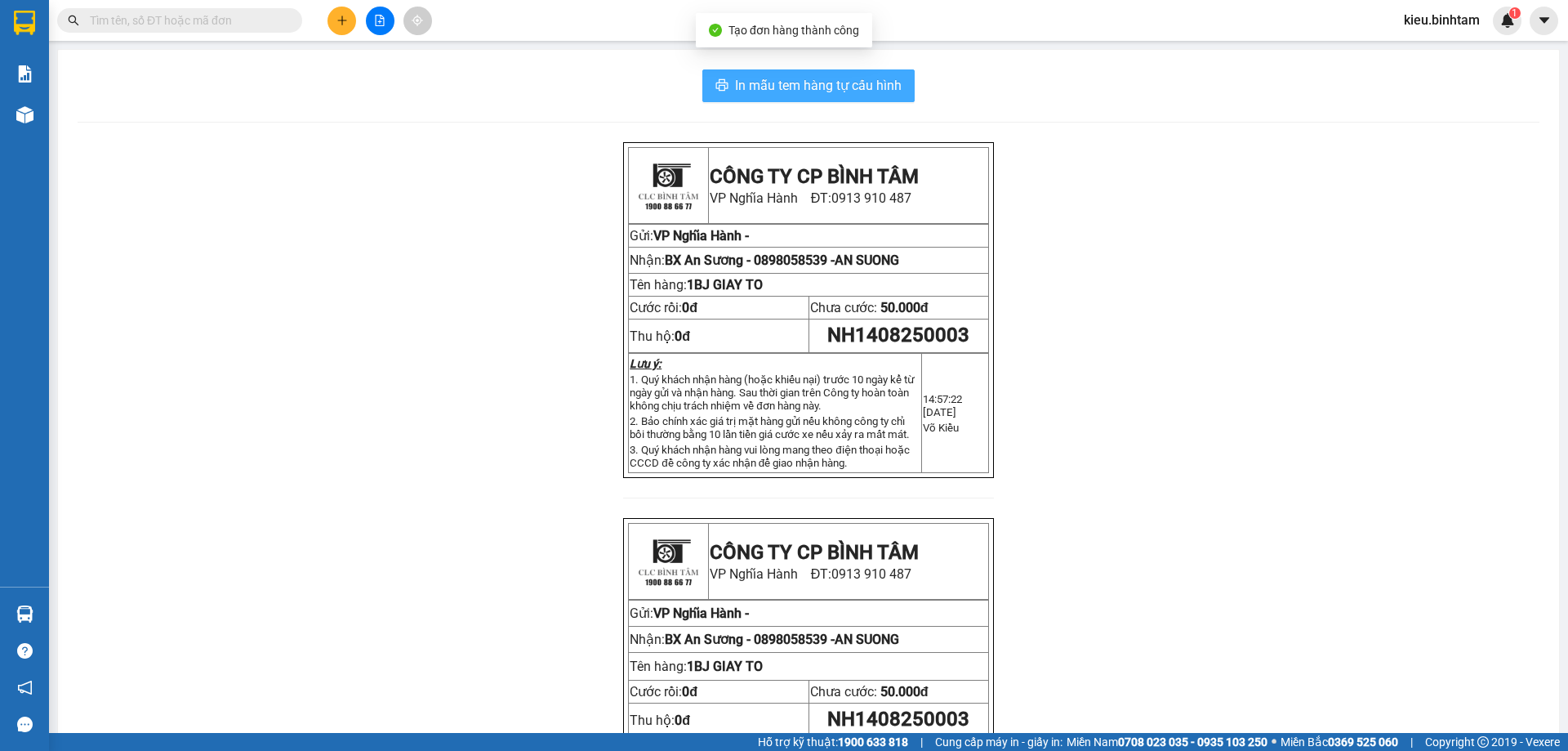
click at [840, 83] on span "In mẫu tem hàng tự cấu hình" at bounding box center [818, 85] width 167 height 20
click at [351, 16] on button at bounding box center [342, 21] width 29 height 29
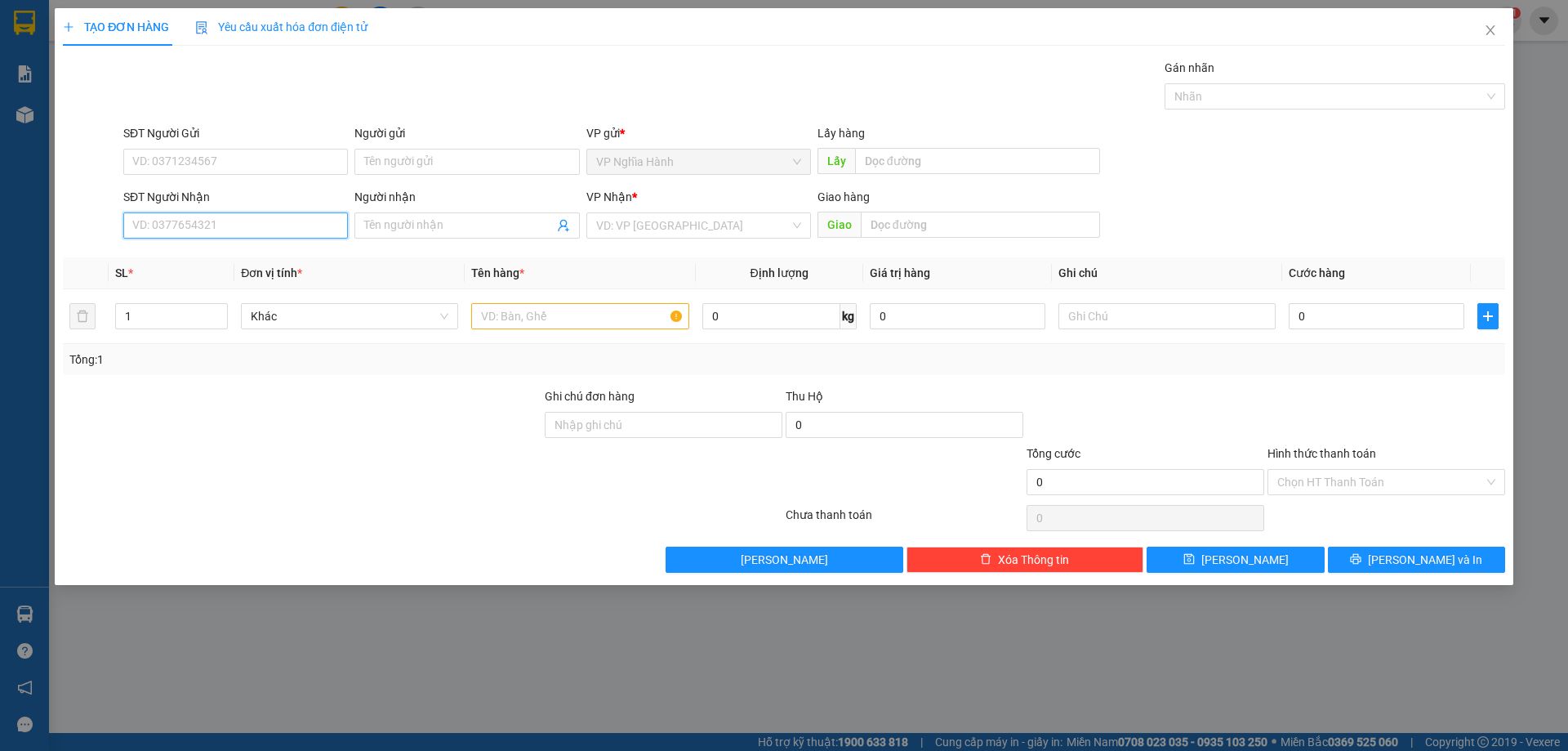
click at [253, 231] on input "SĐT Người Nhận" at bounding box center [235, 226] width 225 height 26
type input "0868634254"
drag, startPoint x: 185, startPoint y: 257, endPoint x: 213, endPoint y: 245, distance: 30.5
click at [186, 253] on div "0868634254" at bounding box center [235, 258] width 205 height 18
type input "50.000"
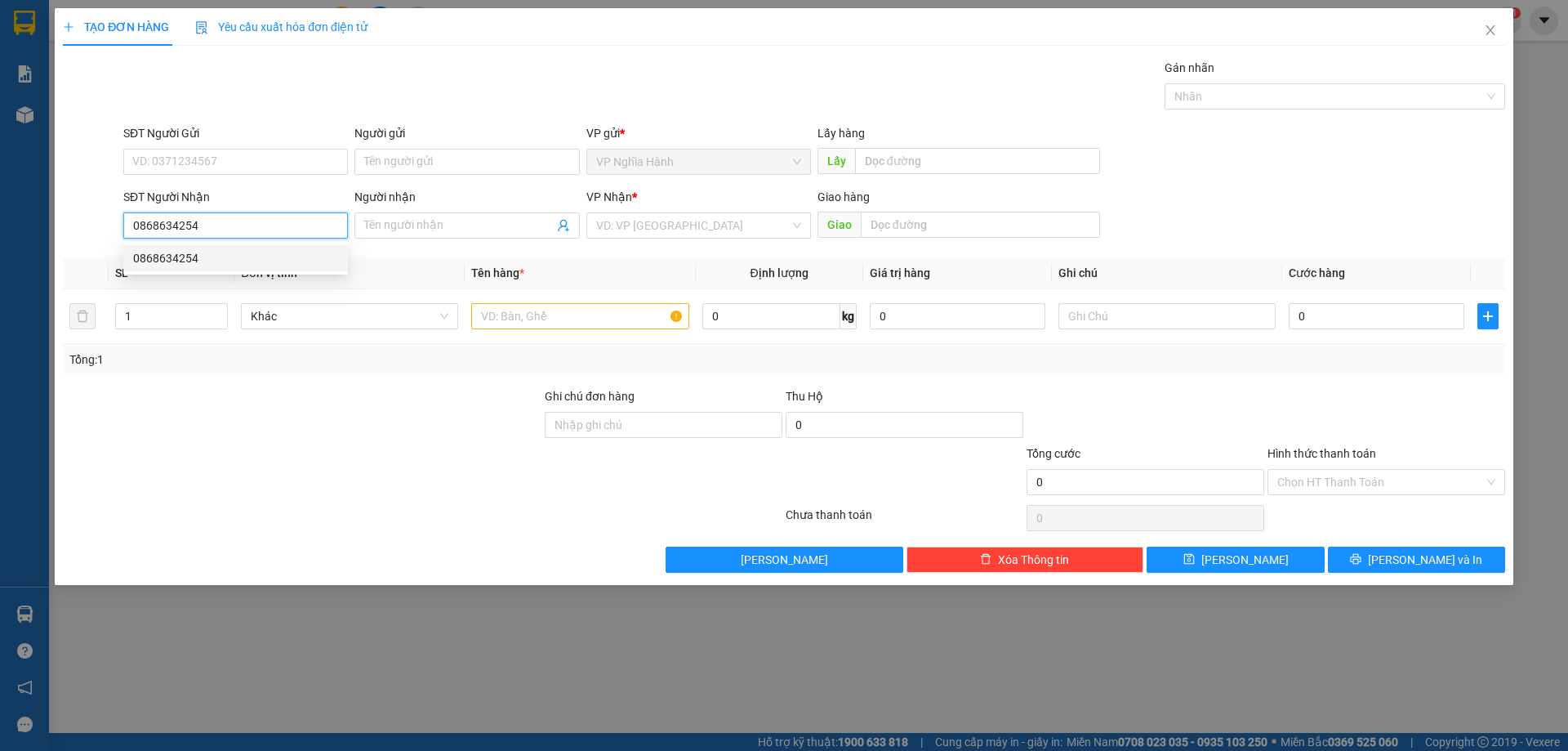
type input "50.000"
type input "0868634254"
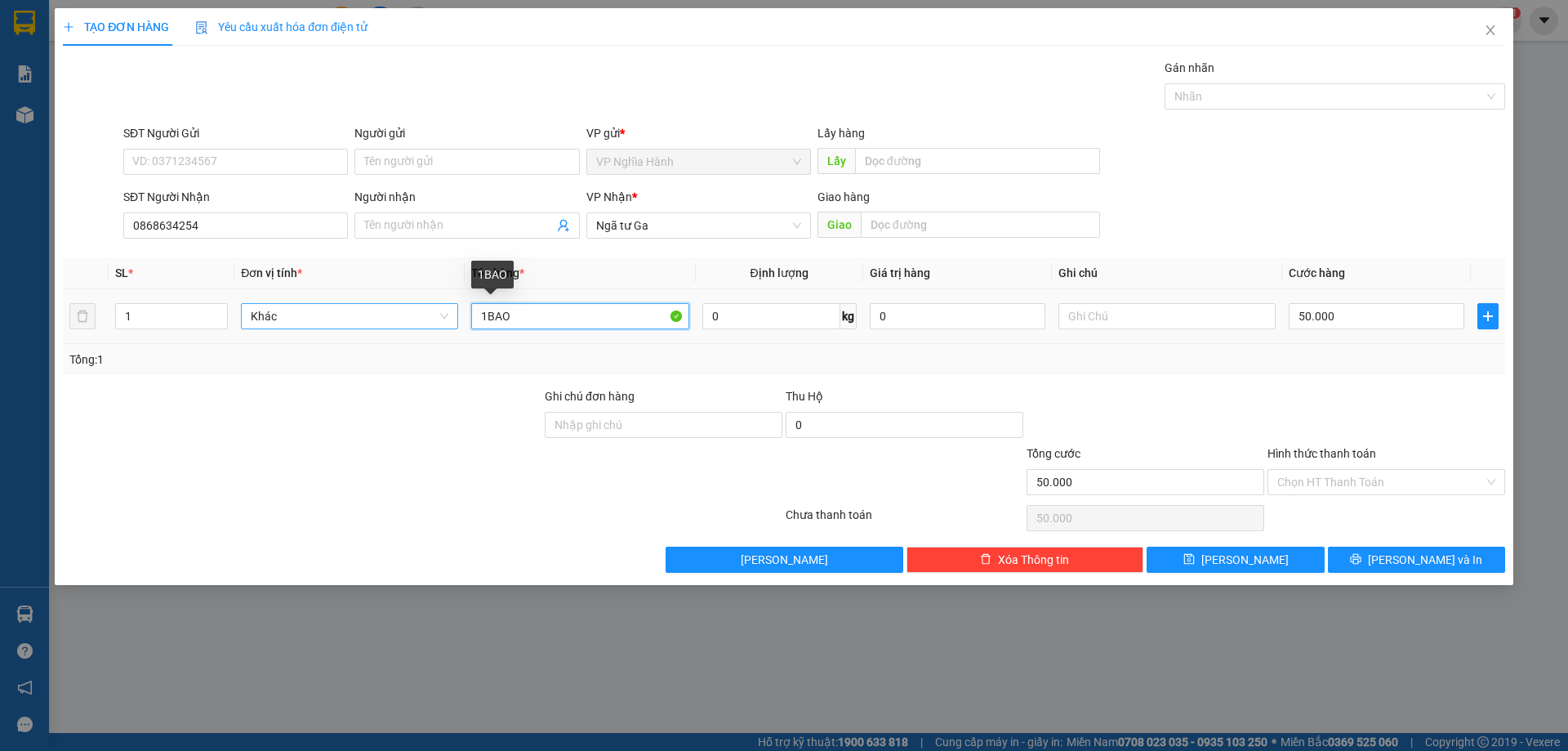
drag, startPoint x: 524, startPoint y: 311, endPoint x: 322, endPoint y: 309, distance: 202.0
click at [322, 309] on tr "1 Khác 1BAO 0 kg 0 50.000" at bounding box center [784, 316] width 1443 height 55
drag, startPoint x: 522, startPoint y: 318, endPoint x: 403, endPoint y: 350, distance: 123.2
click at [403, 350] on div "SL * Đơn vị tính * Tên hàng * Định lượng Giá trị hàng Ghi chú Cước hàng 1 Khác …" at bounding box center [784, 316] width 1443 height 118
type input "1TXOP"
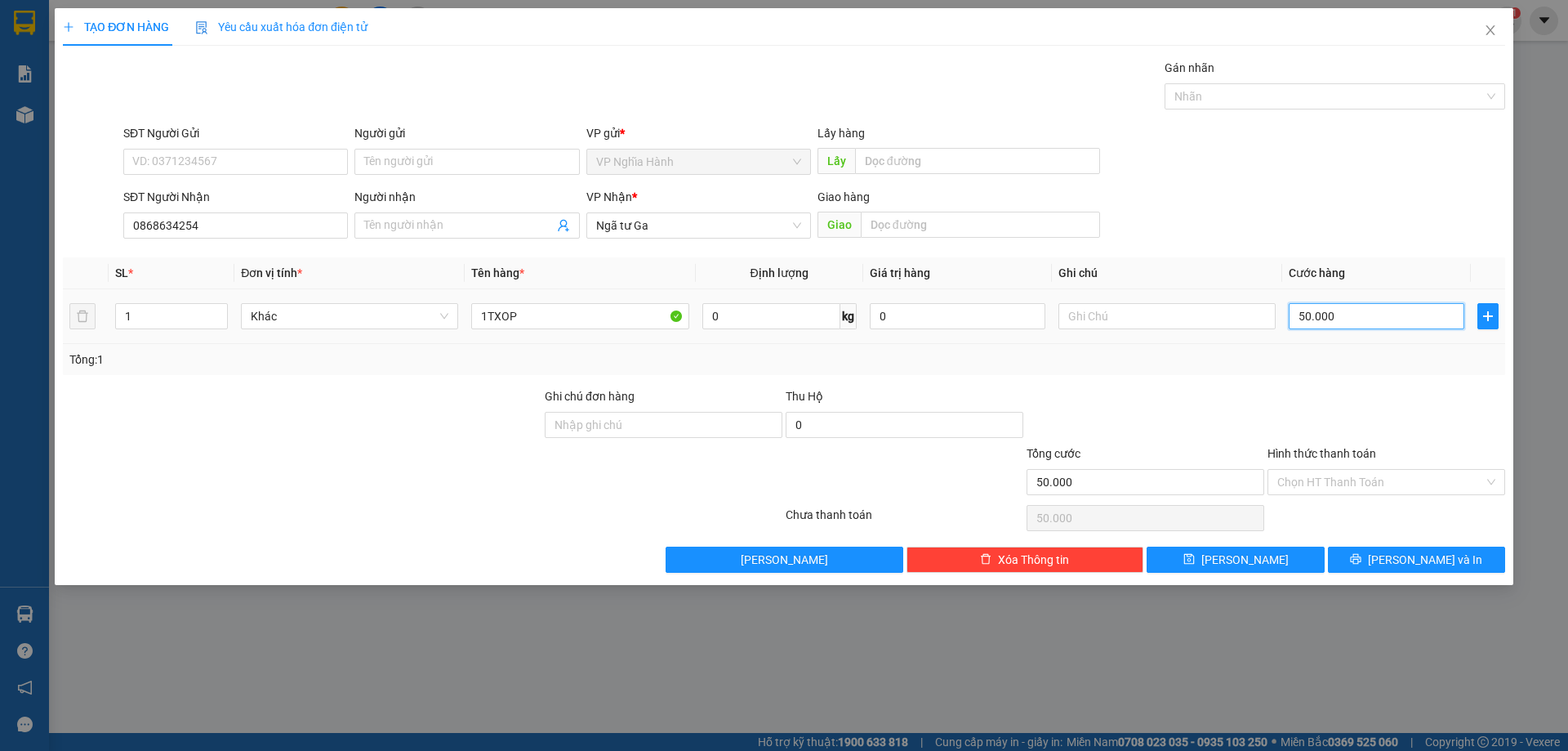
click at [1372, 315] on input "50.000" at bounding box center [1377, 316] width 176 height 26
type input "8"
type input "80"
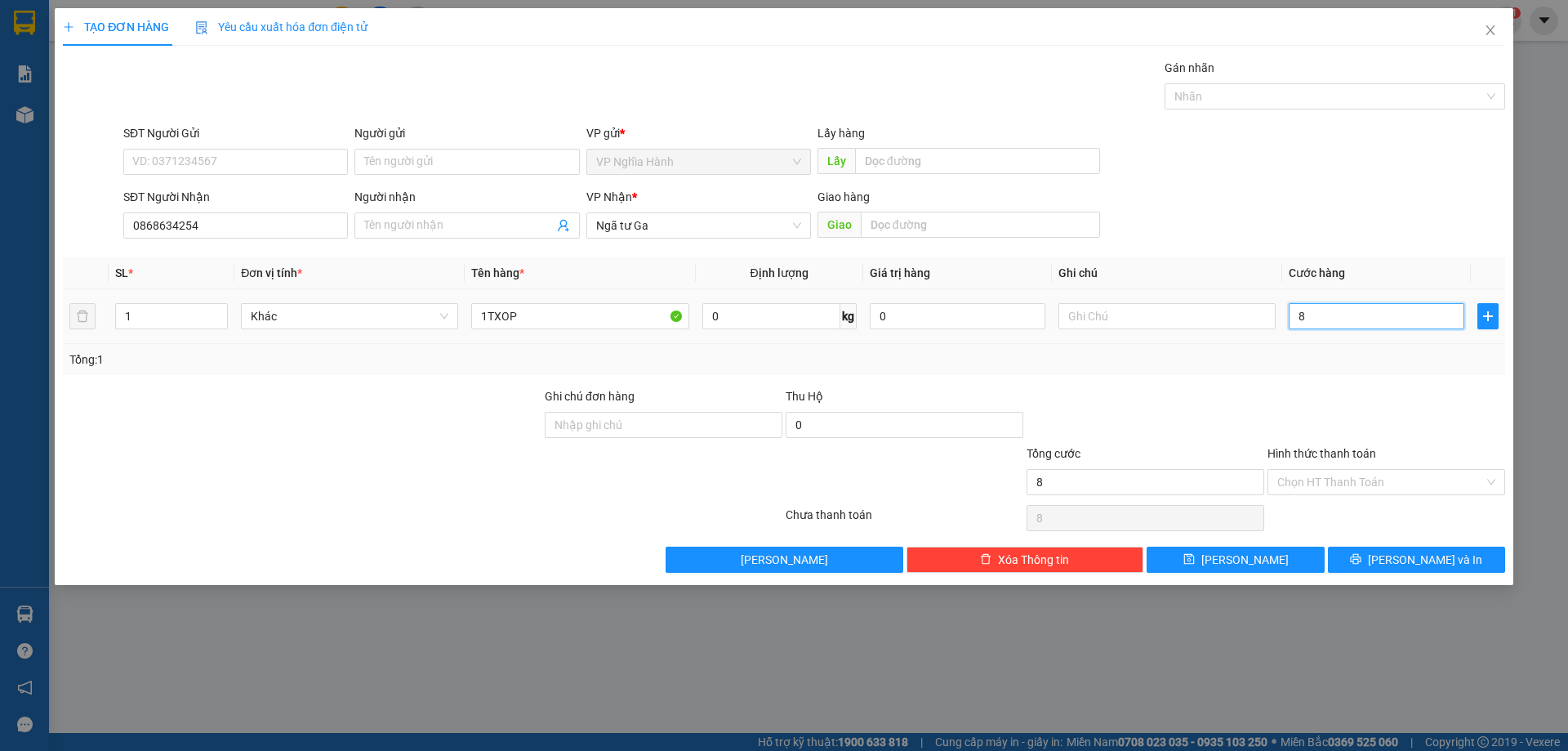
type input "80"
type input "80.000"
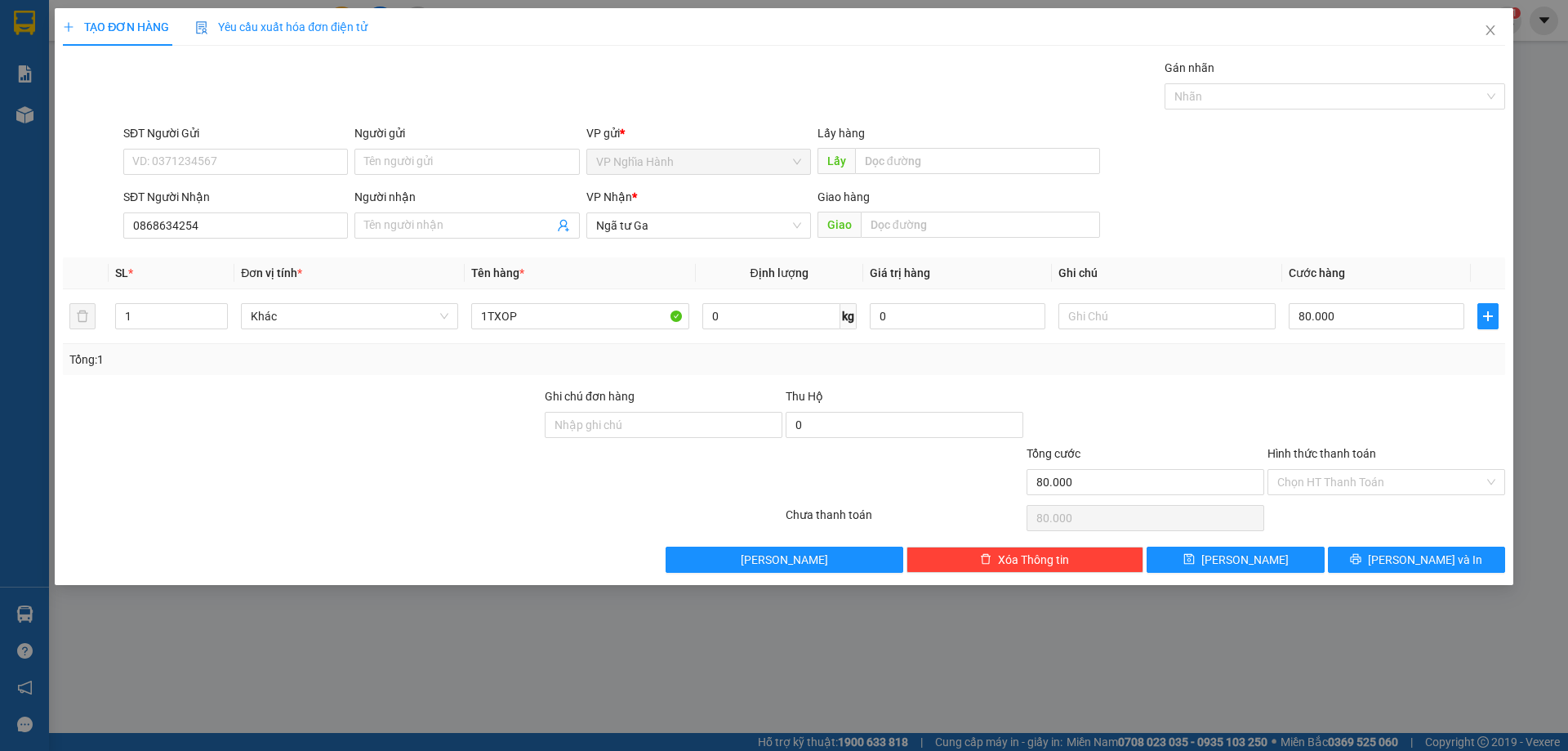
drag, startPoint x: 1322, startPoint y: 486, endPoint x: 1321, endPoint y: 497, distance: 11.0
click at [1321, 486] on input "Hình thức thanh toán" at bounding box center [1380, 482] width 207 height 25
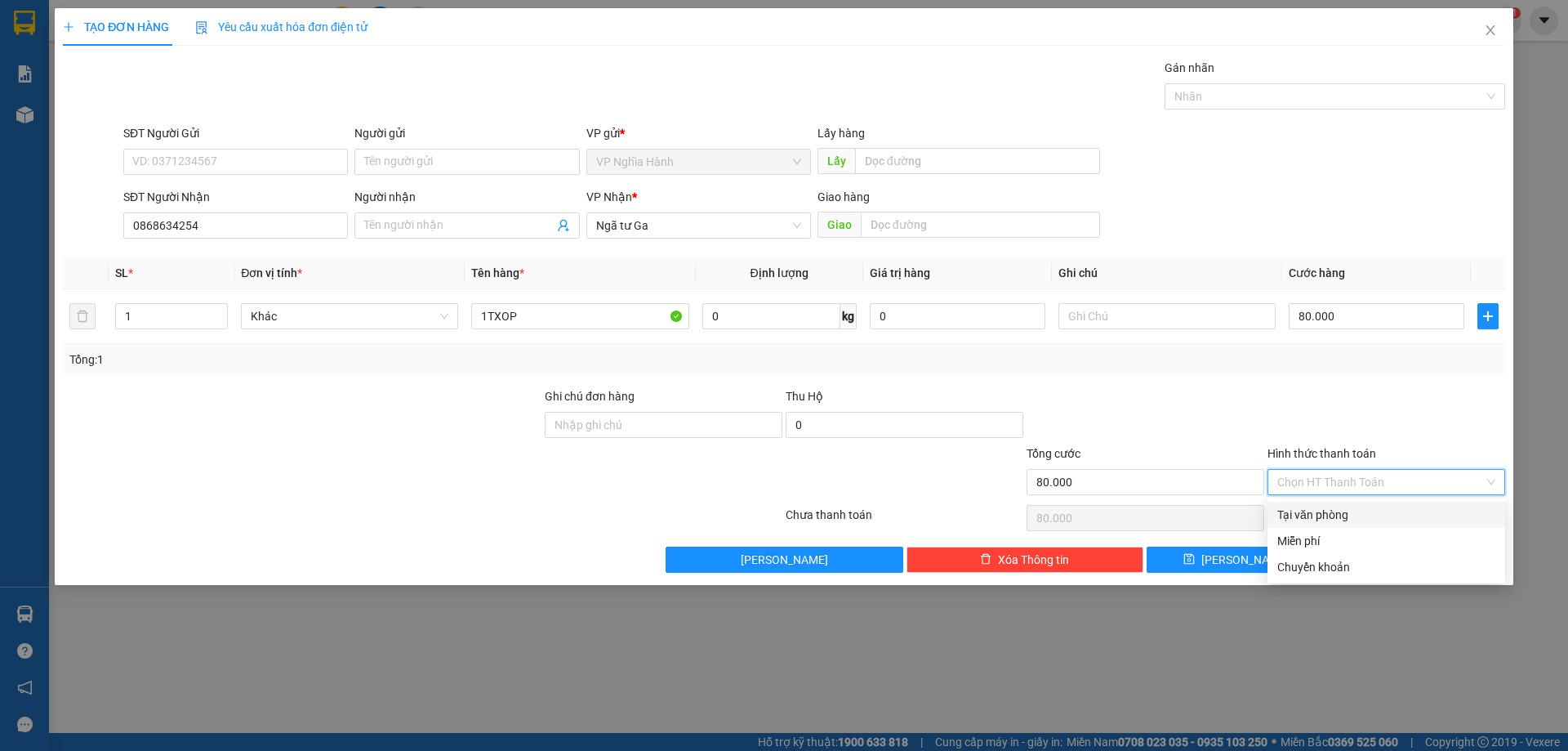
click at [1317, 512] on div "Tại văn phòng" at bounding box center [1386, 515] width 218 height 18
type input "0"
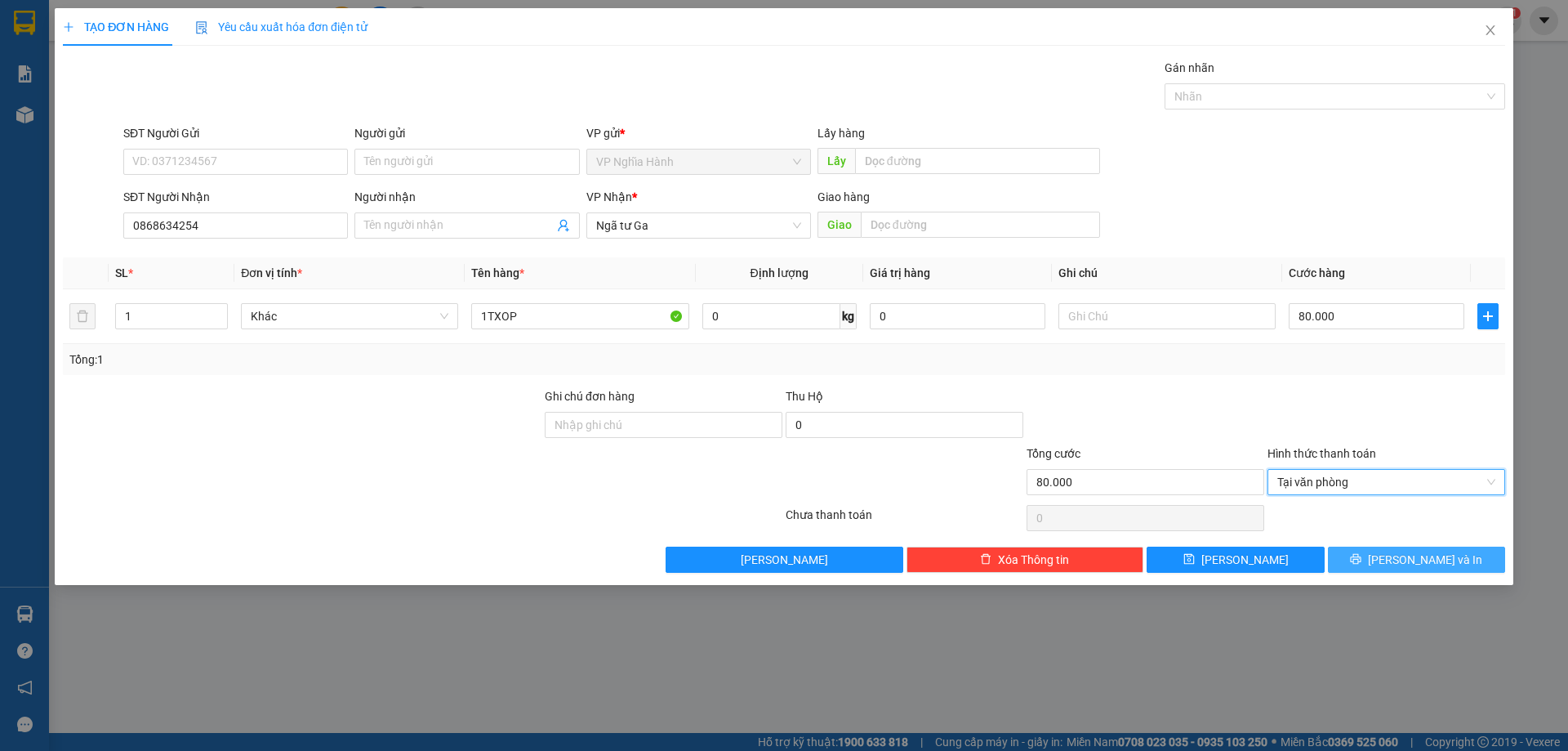
click at [1370, 562] on button "Lưu và In" at bounding box center [1416, 560] width 177 height 26
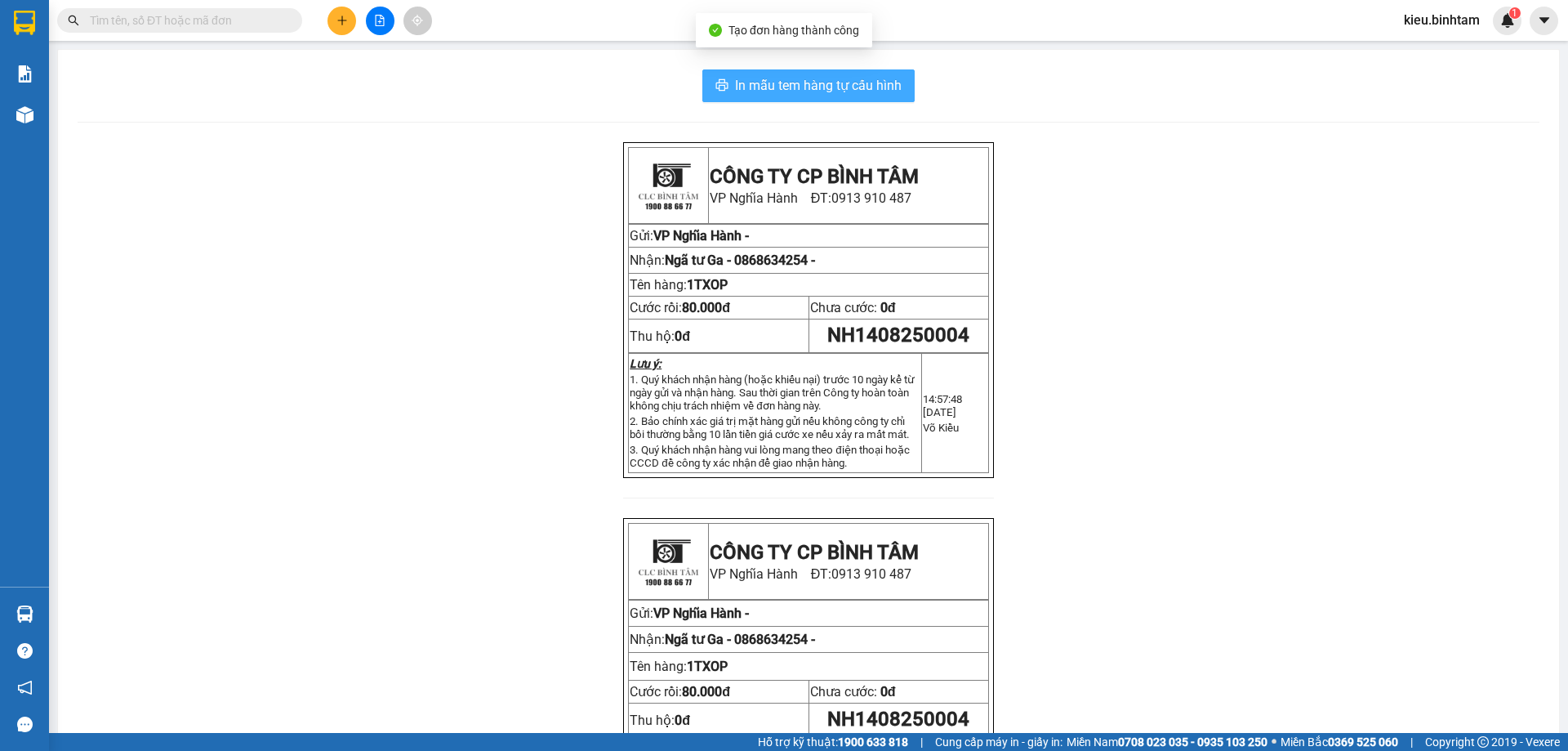
drag, startPoint x: 838, startPoint y: 87, endPoint x: 1067, endPoint y: 153, distance: 238.3
click at [836, 87] on span "In mẫu tem hàng tự cấu hình" at bounding box center [818, 85] width 167 height 20
click at [328, 34] on div at bounding box center [380, 21] width 123 height 29
click at [337, 22] on icon "plus" at bounding box center [342, 20] width 11 height 11
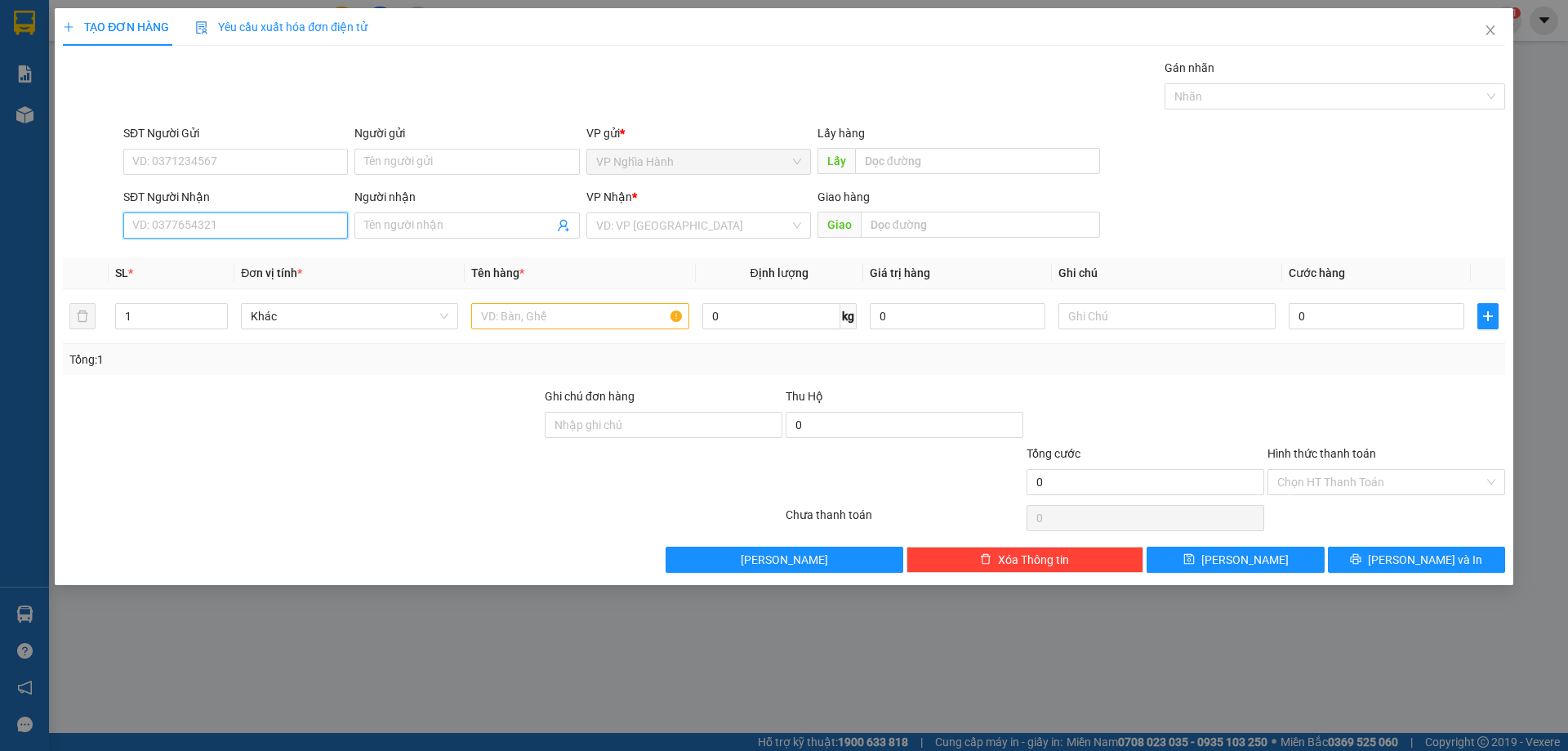
click at [187, 217] on input "SĐT Người Nhận" at bounding box center [235, 226] width 225 height 26
type input "0961618076"
click at [448, 229] on input "Người nhận" at bounding box center [459, 226] width 189 height 18
type input "0346838300"
click at [673, 223] on input "search" at bounding box center [694, 225] width 194 height 25
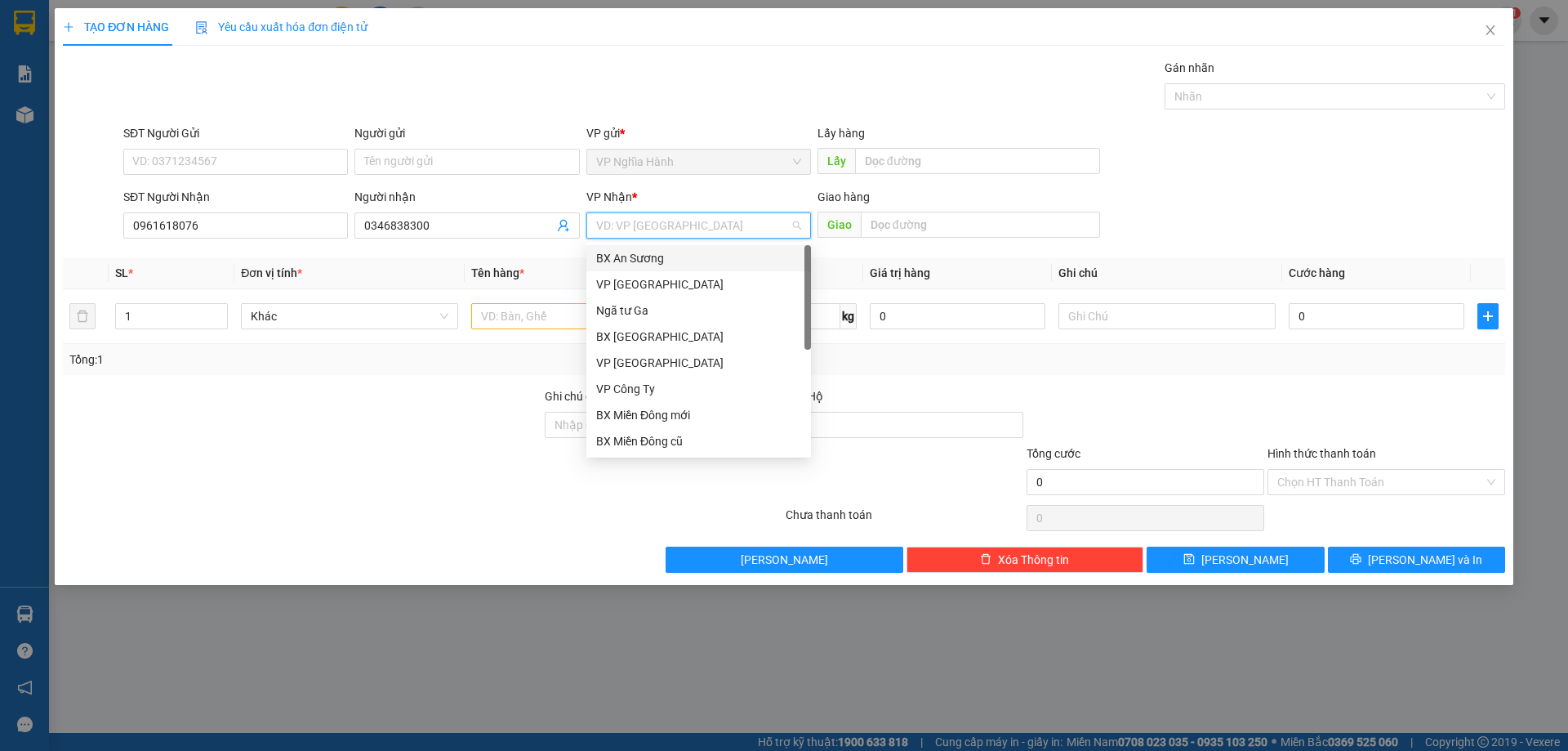
click at [674, 248] on div "BX An Sương" at bounding box center [699, 258] width 225 height 26
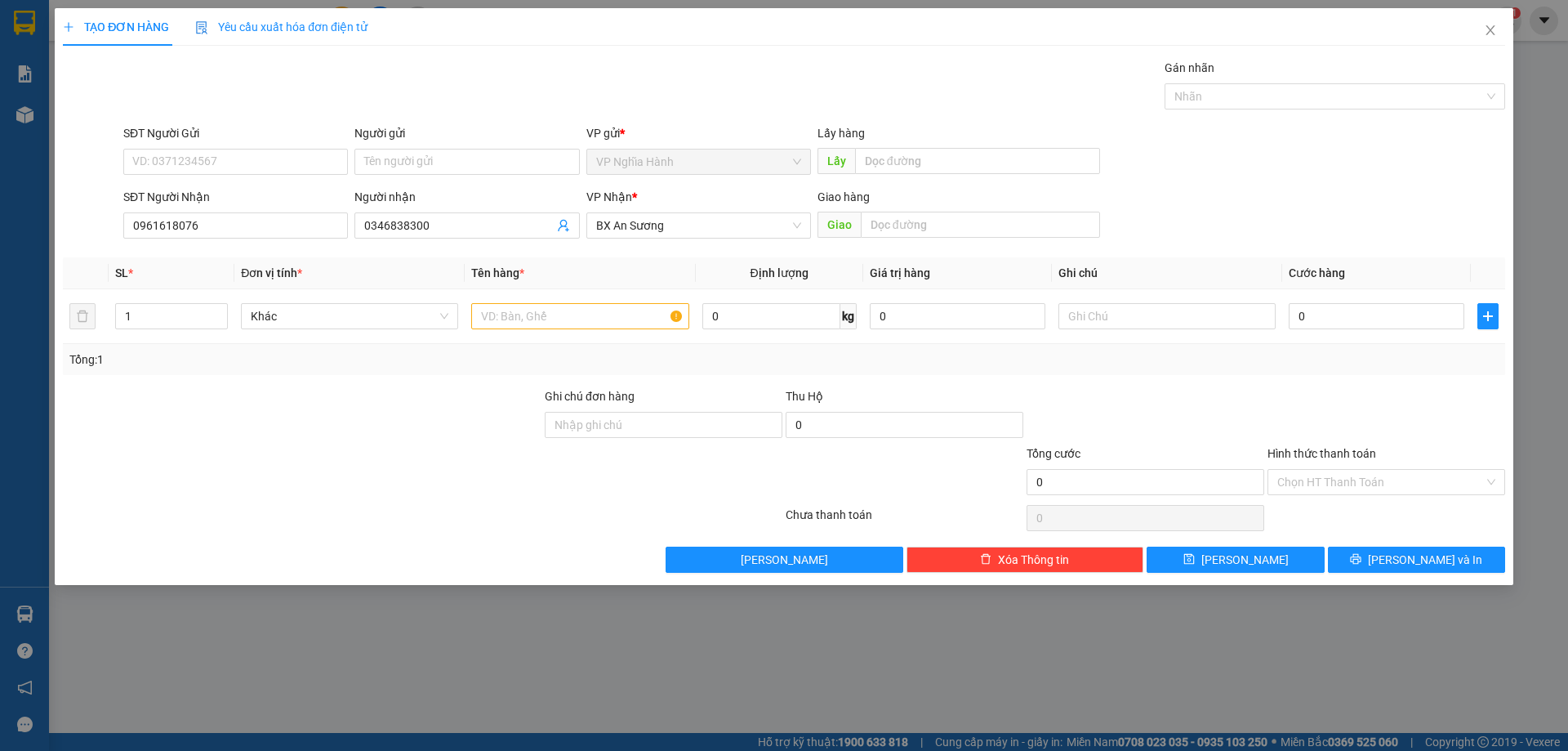
click at [857, 217] on span "Giao" at bounding box center [838, 225] width 43 height 26
click at [964, 223] on input "text" at bounding box center [980, 225] width 239 height 26
type input "A"
click at [776, 220] on span "BX An Sương" at bounding box center [699, 225] width 205 height 25
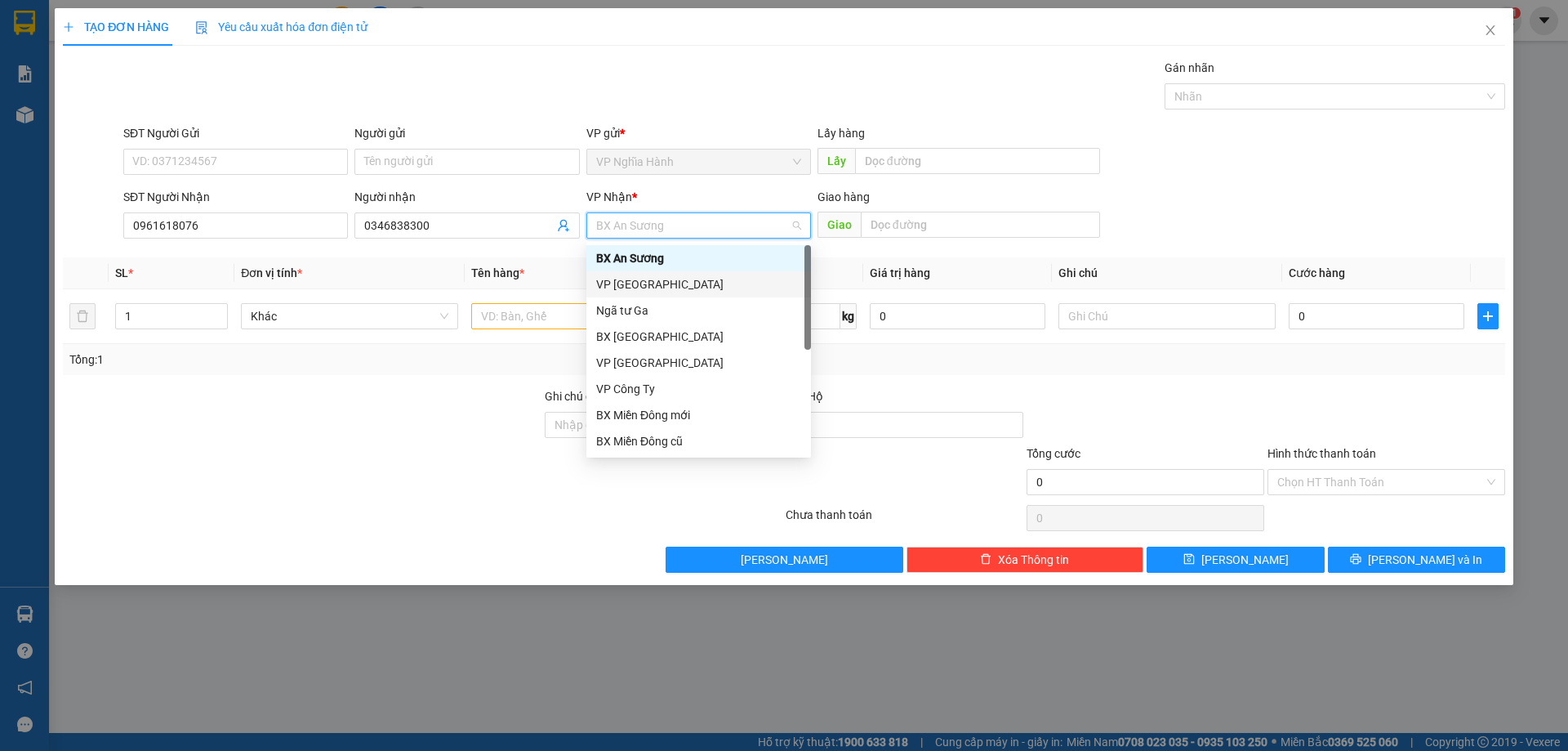
click at [703, 289] on div "VP Tân Bình" at bounding box center [699, 284] width 205 height 18
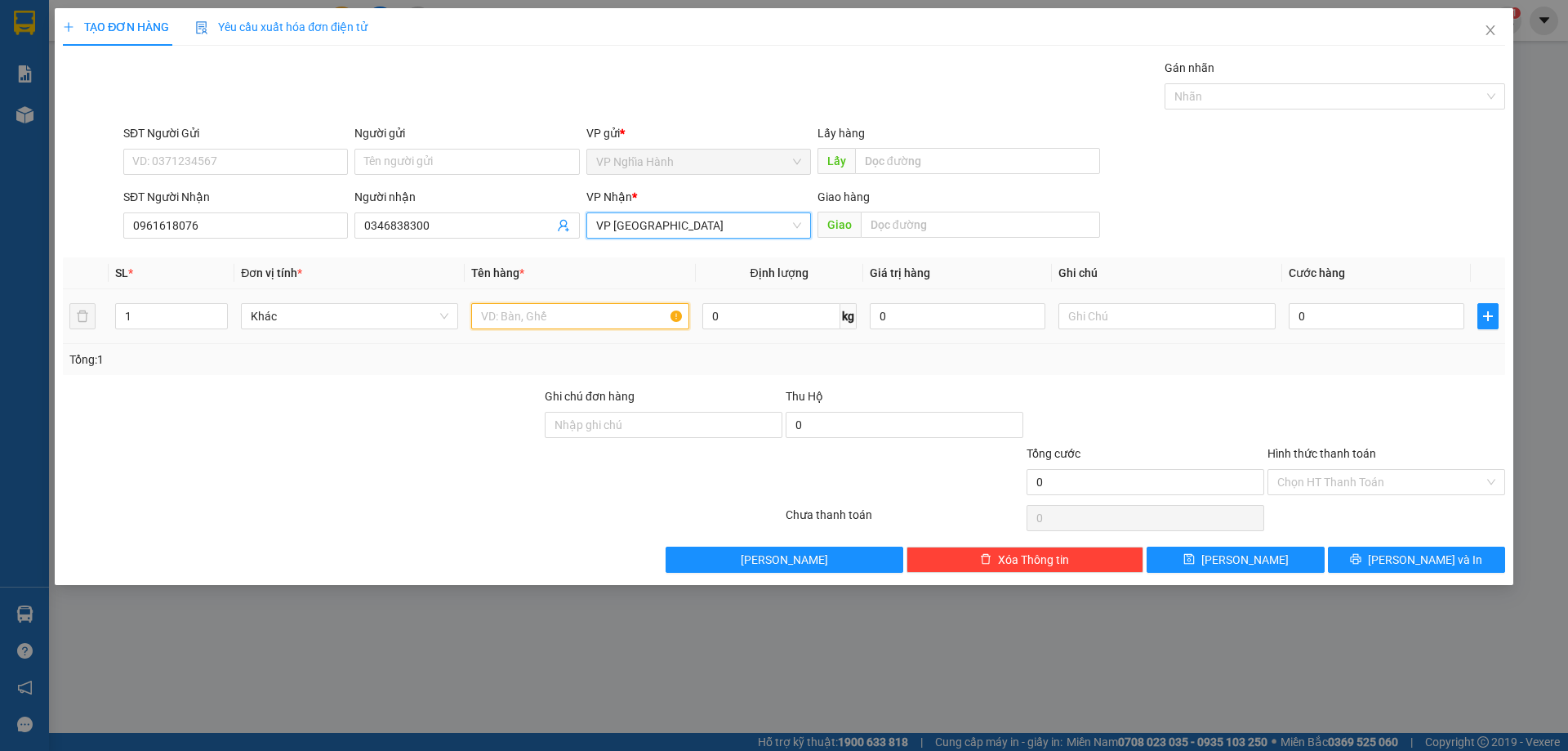
click at [563, 318] on input "text" at bounding box center [580, 316] width 217 height 26
type input "1TXOP+1BGAO+11BAO LA NAM"
click at [1375, 307] on input "0" at bounding box center [1377, 316] width 176 height 26
type input "2"
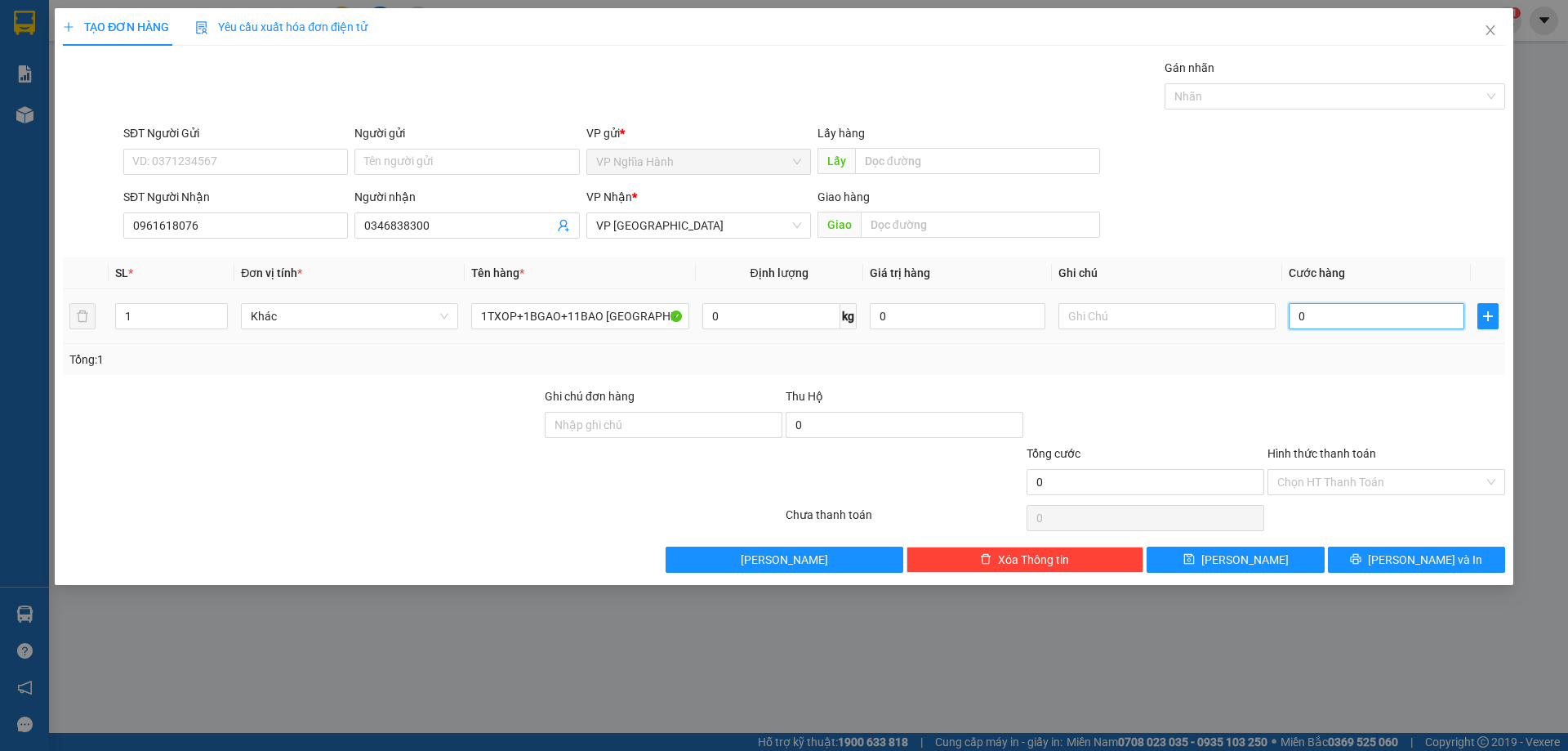
type input "2"
type input "25"
type input "250"
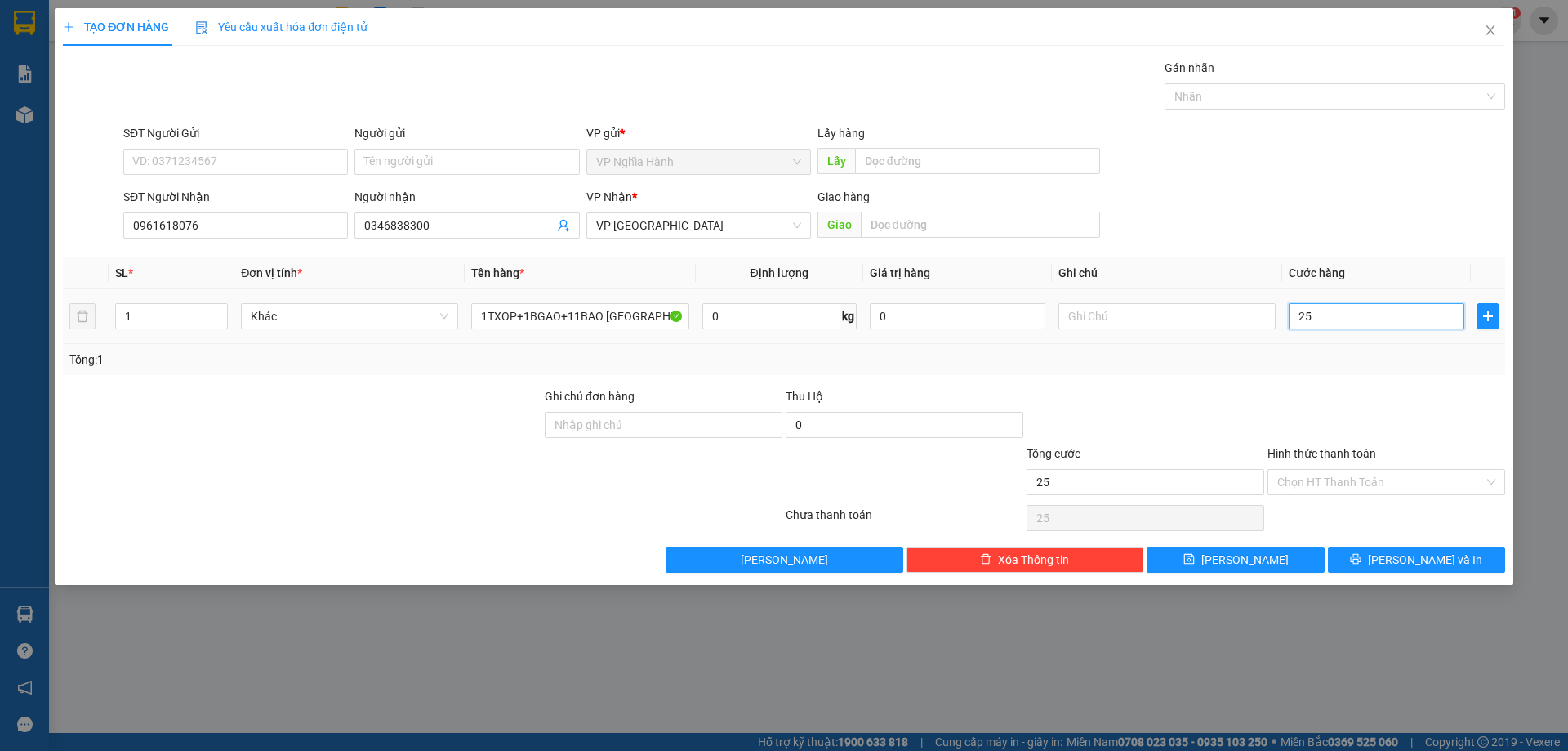
type input "250"
type input "250.000"
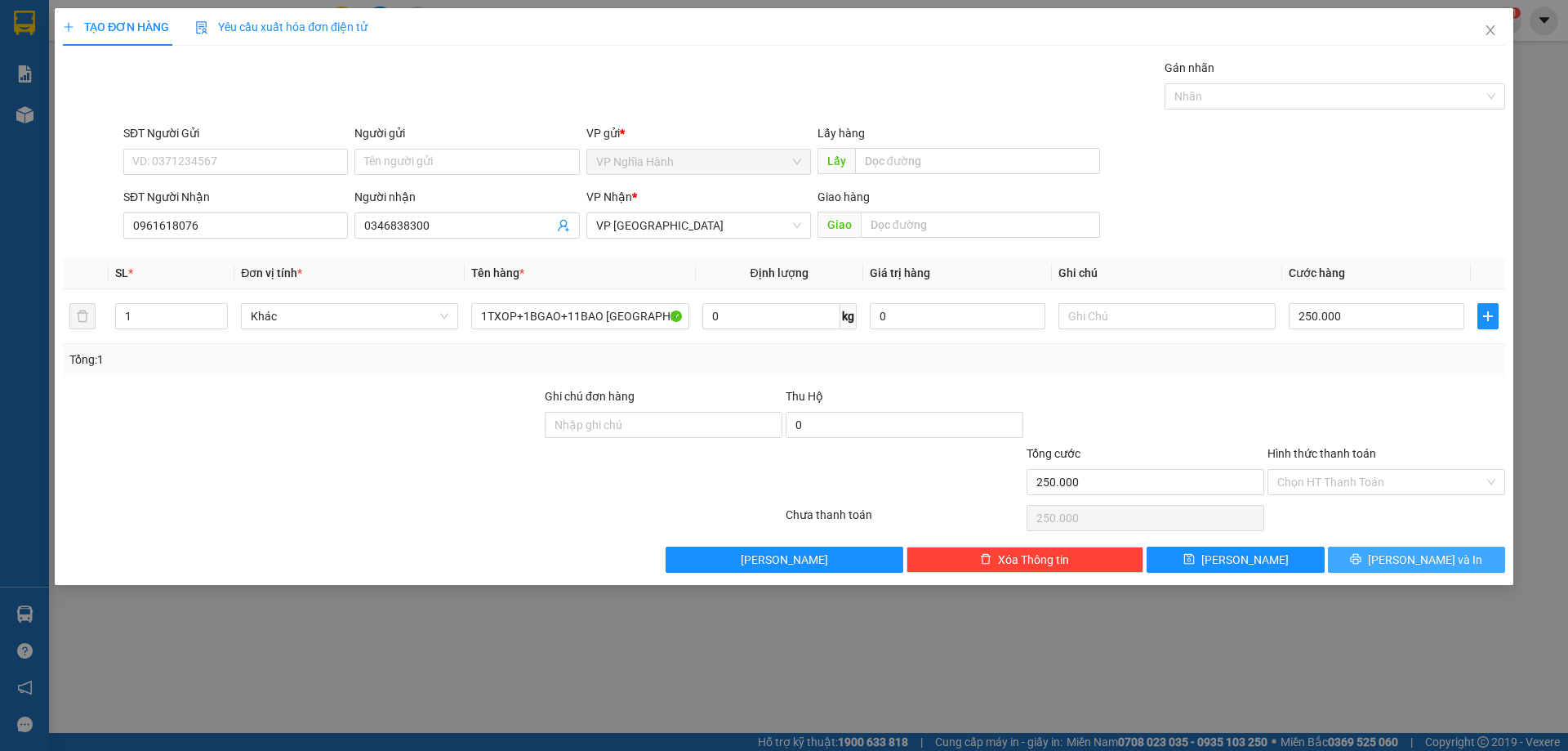
click at [1373, 565] on button "Lưu và In" at bounding box center [1416, 560] width 177 height 26
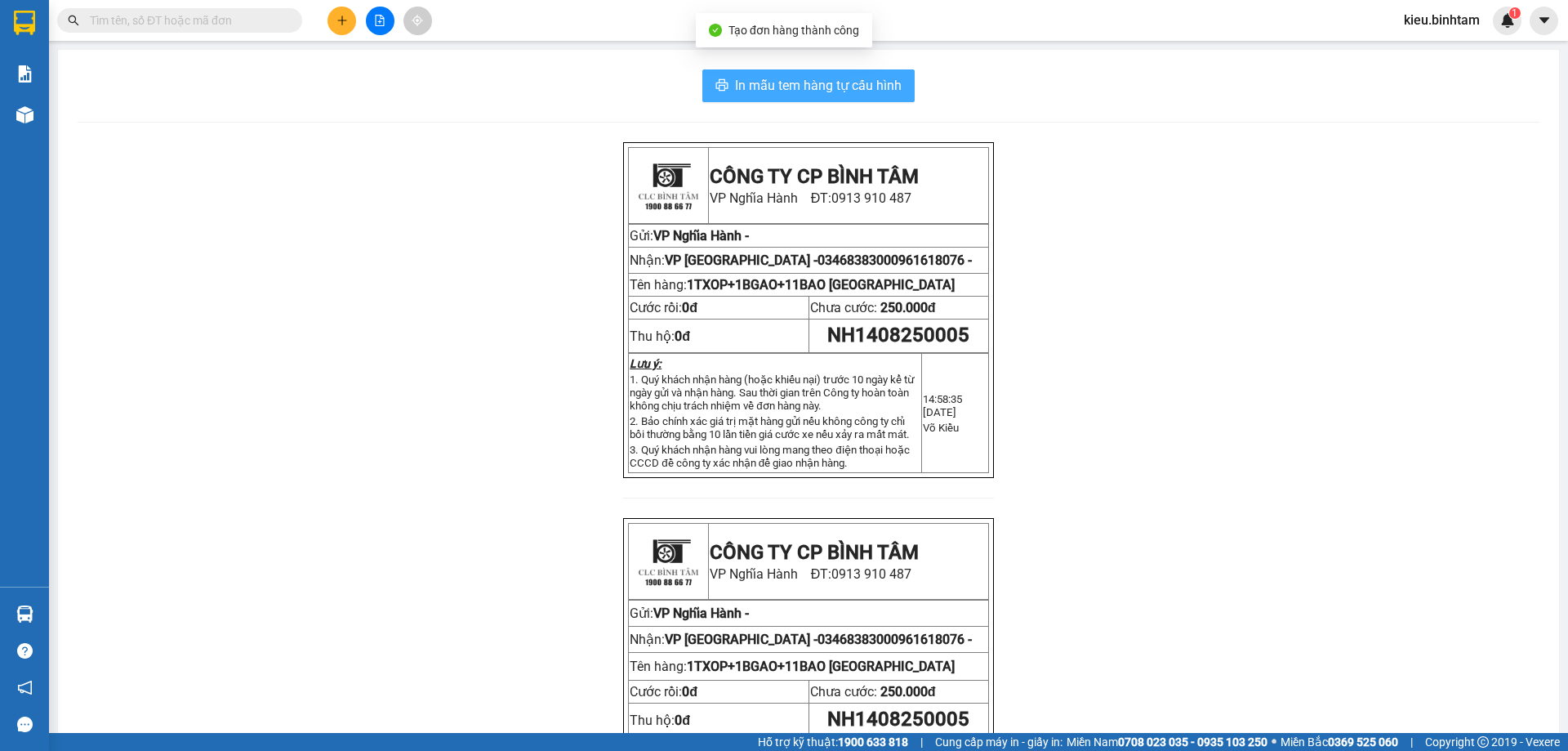
click at [783, 79] on span "In mẫu tem hàng tự cấu hình" at bounding box center [818, 85] width 167 height 20
click at [348, 21] on button at bounding box center [342, 21] width 29 height 29
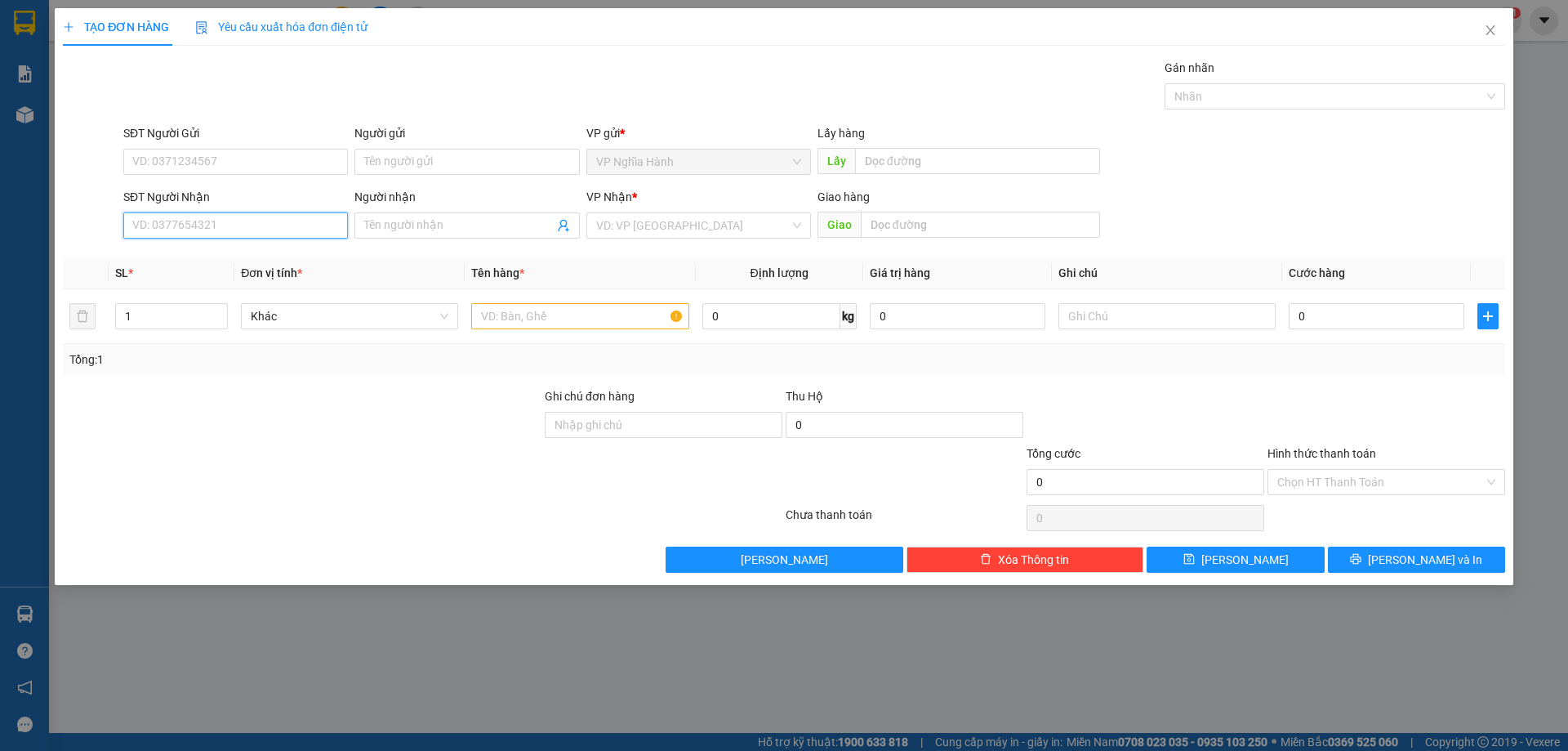
click at [242, 226] on input "SĐT Người Nhận" at bounding box center [235, 226] width 225 height 26
type input "0933145780"
click at [687, 228] on input "search" at bounding box center [694, 225] width 194 height 25
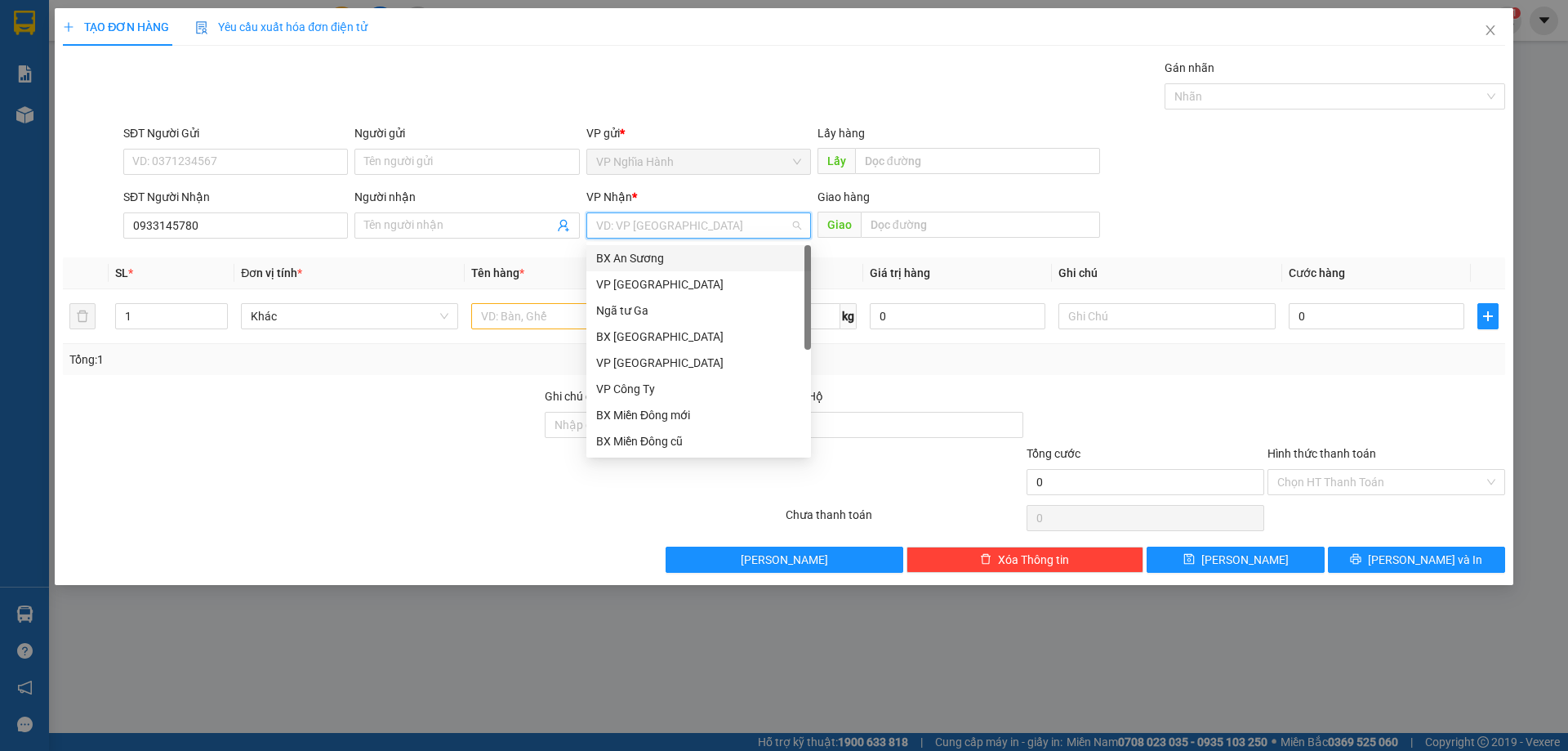
click at [687, 253] on div "BX An Sương" at bounding box center [699, 258] width 205 height 18
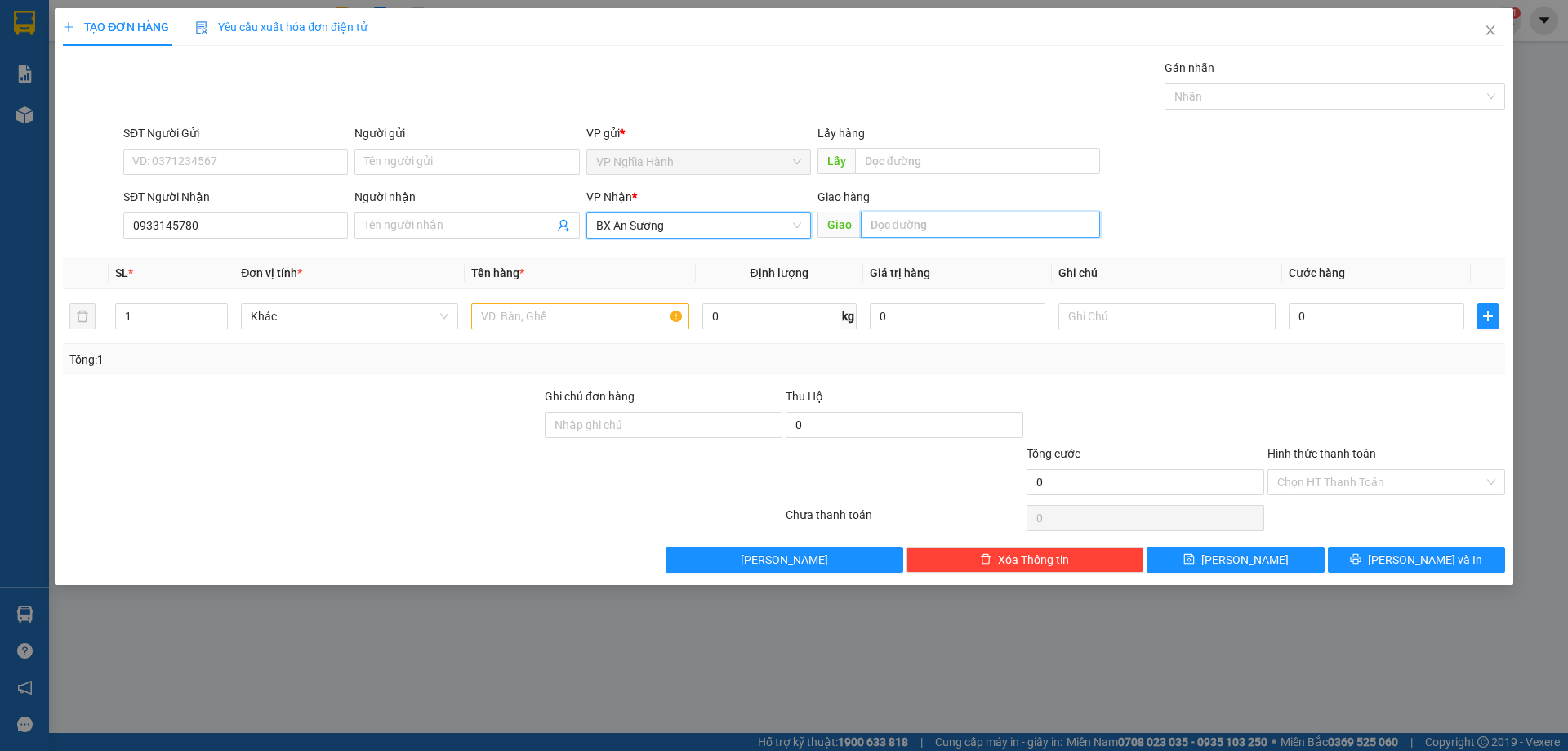
click at [868, 225] on input "text" at bounding box center [980, 225] width 239 height 26
type input "AN SUONG"
click at [508, 307] on input "text" at bounding box center [580, 316] width 217 height 26
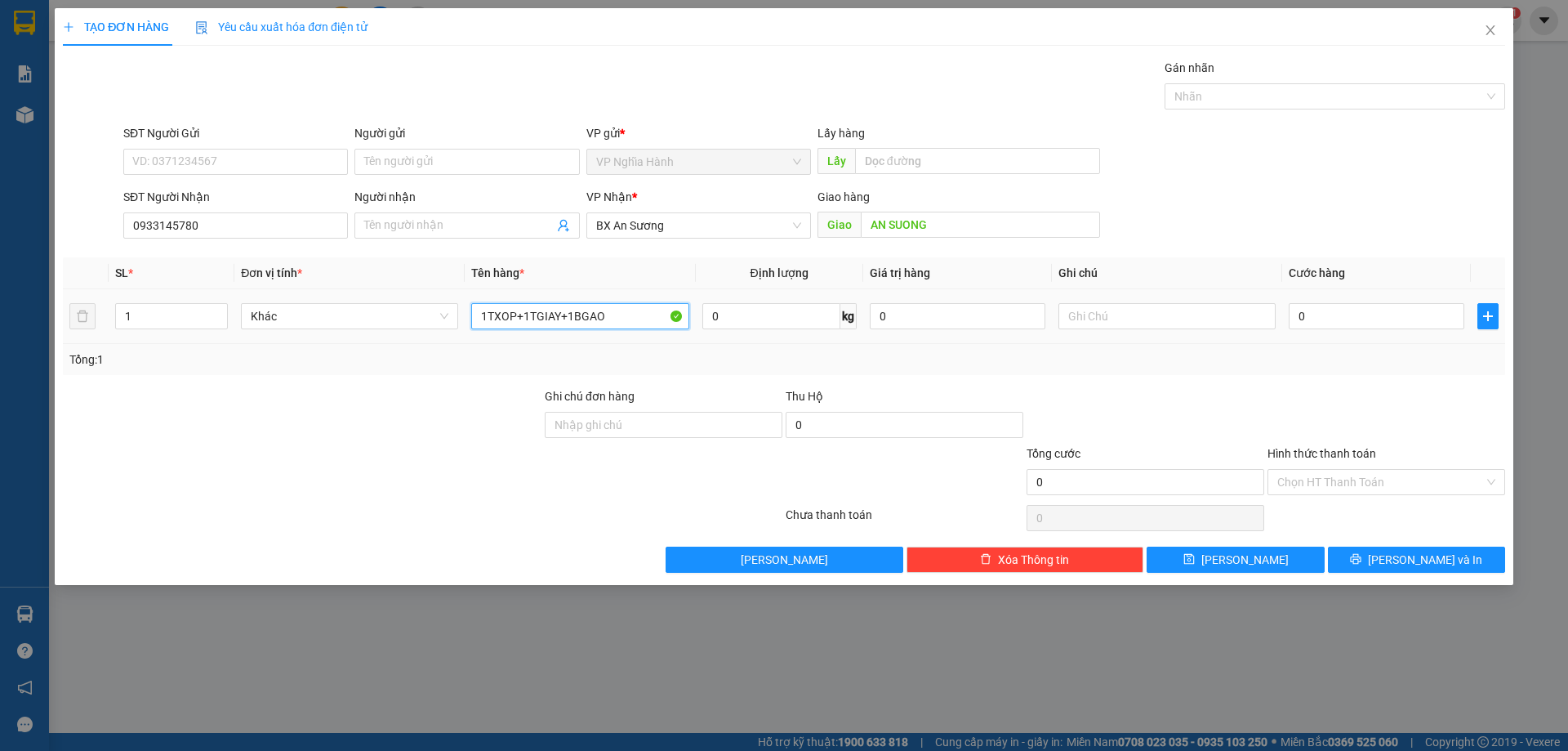
type input "1TXOP+1TGIAY+1BGAO"
click at [1348, 332] on div "0" at bounding box center [1377, 316] width 176 height 33
click at [1358, 320] on input "0" at bounding box center [1377, 316] width 176 height 26
type input "2"
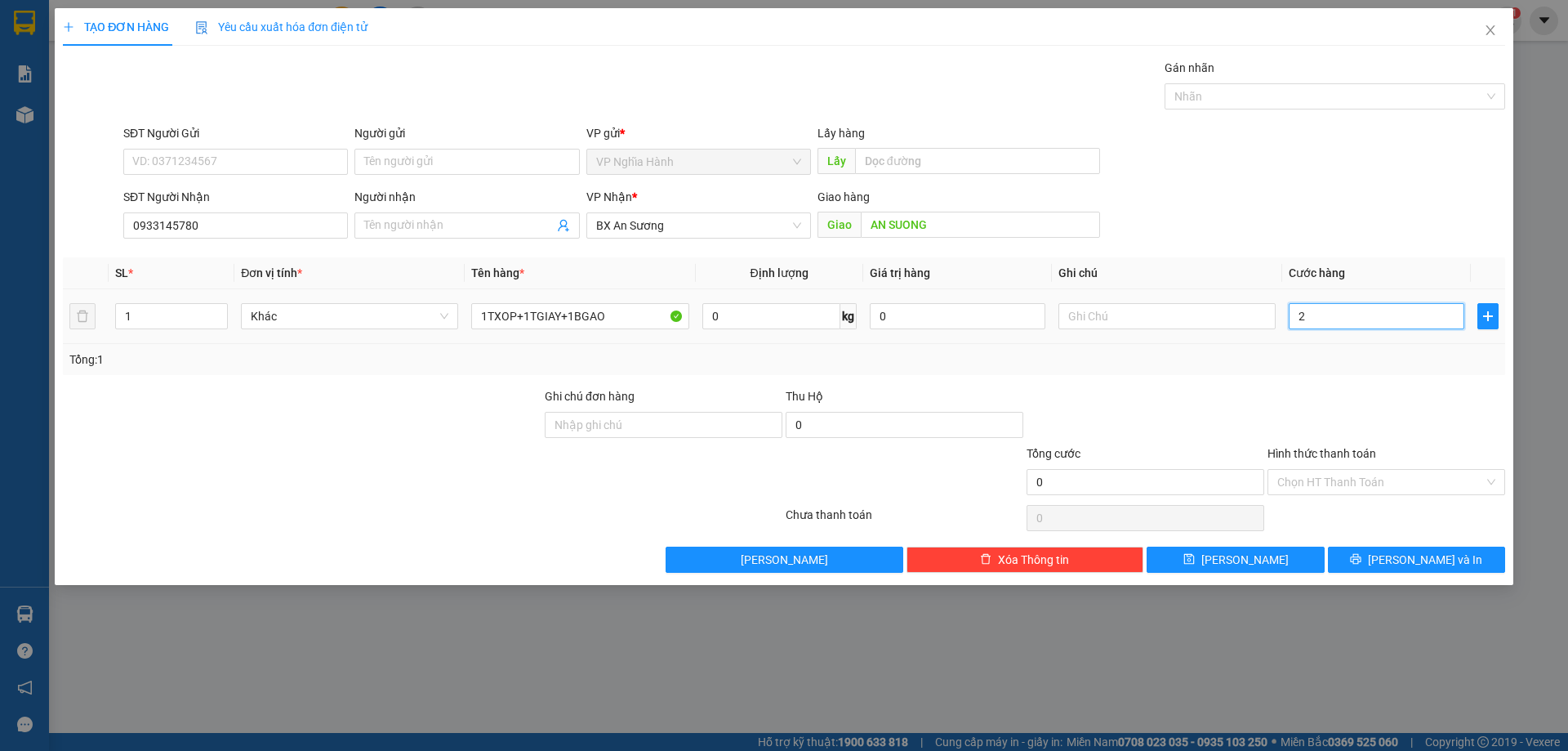
type input "2"
type input "20"
type input "200"
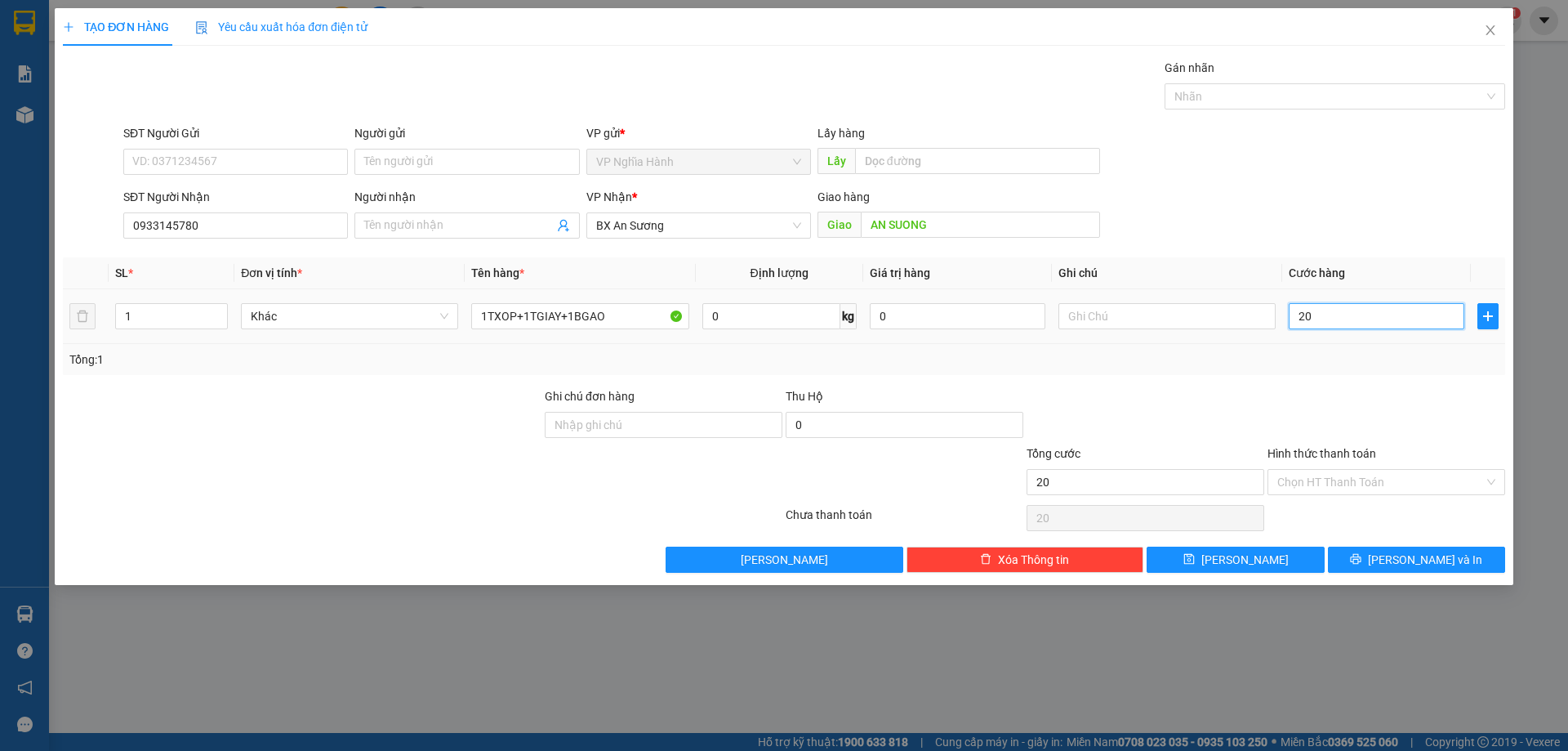
type input "200"
type input "200.000"
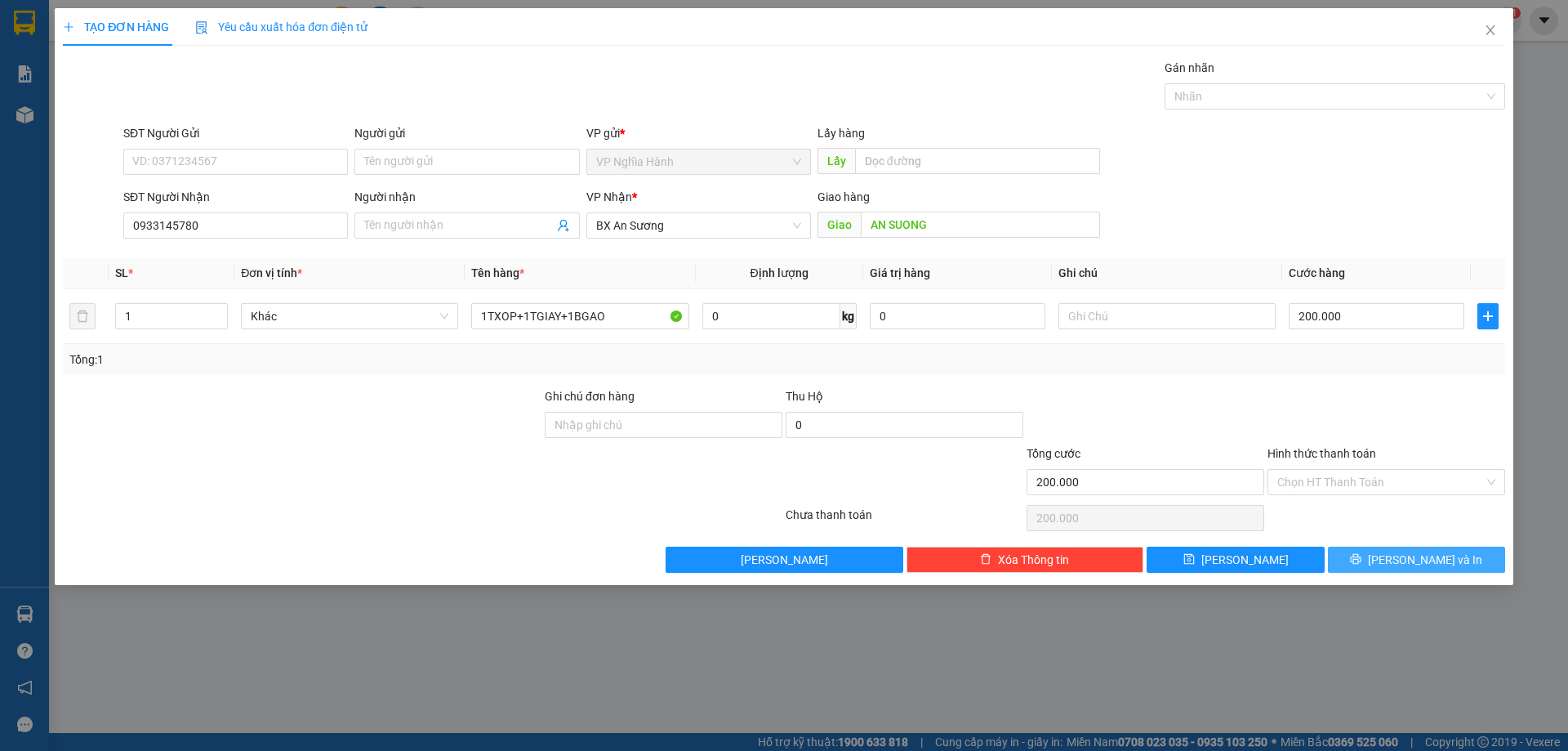
click at [1354, 551] on button "Lưu và In" at bounding box center [1416, 560] width 177 height 26
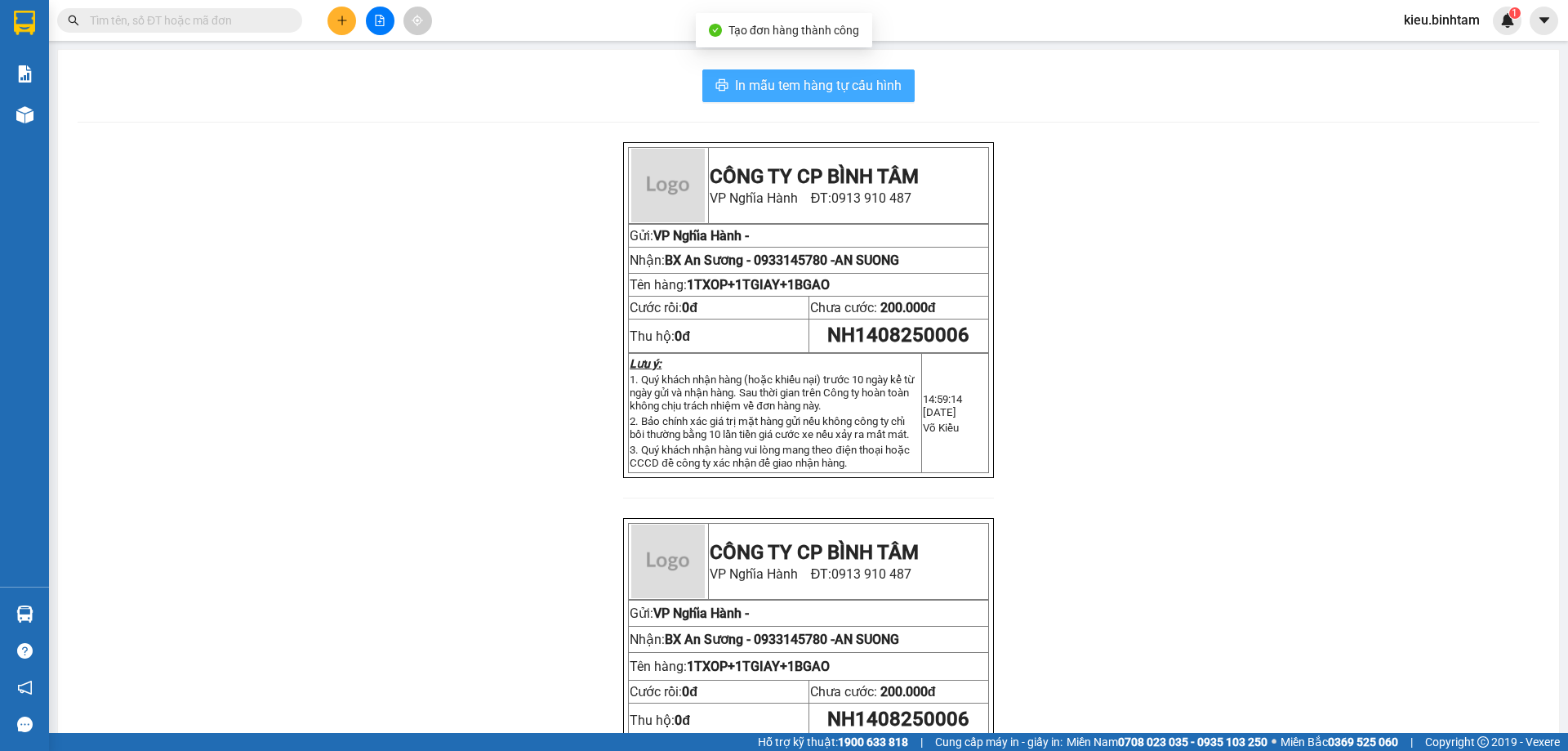
click at [843, 81] on span "In mẫu tem hàng tự cấu hình" at bounding box center [818, 85] width 167 height 20
